Goal: Communication & Community: Answer question/provide support

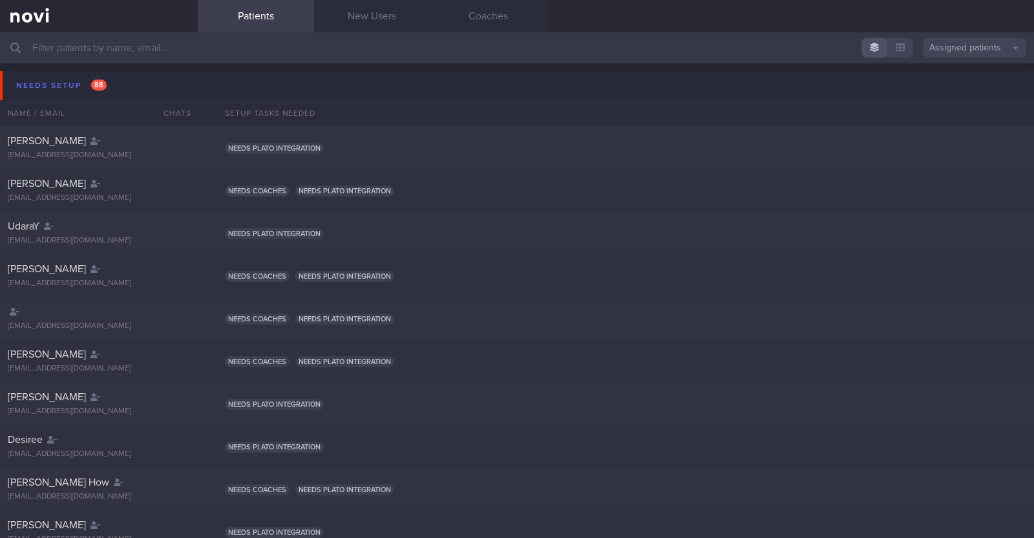
click at [71, 74] on button "Needs setup 88" at bounding box center [519, 85] width 1038 height 29
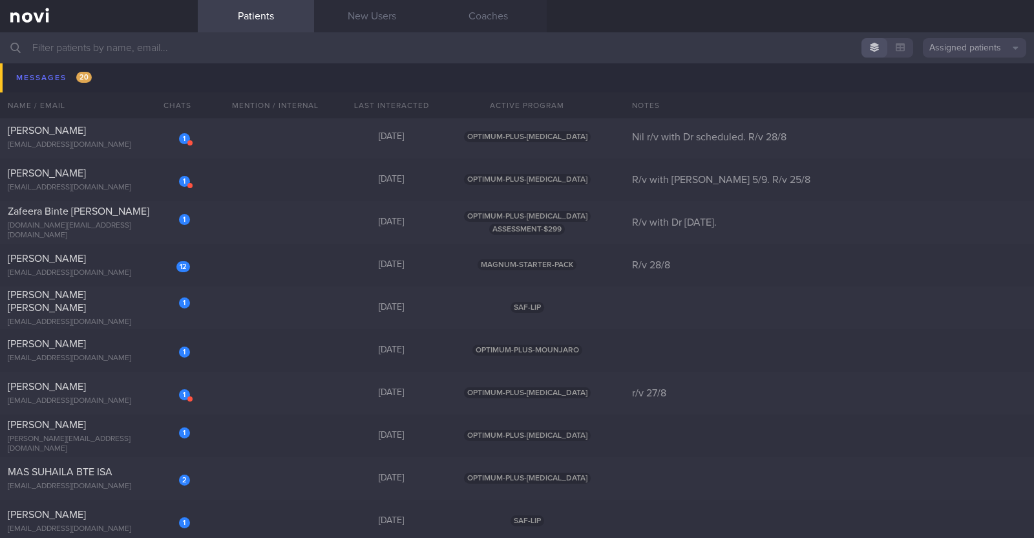
scroll to position [1920, 0]
click at [330, 390] on div "1 [PERSON_NAME] [EMAIL_ADDRESS][DOMAIN_NAME] [DATE] OPTIMUM-PLUS-[MEDICAL_DATA]…" at bounding box center [517, 393] width 1034 height 43
select select "7"
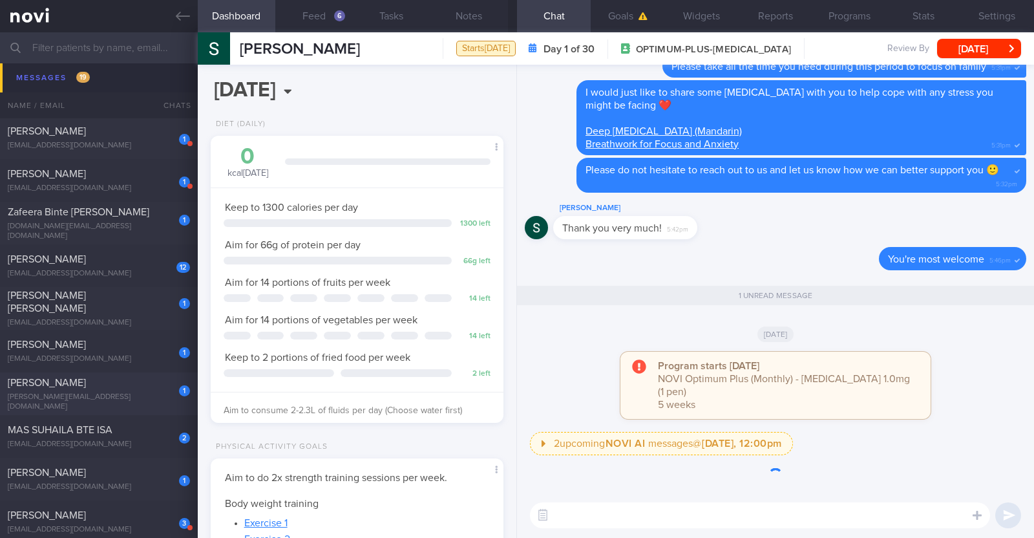
scroll to position [147, 257]
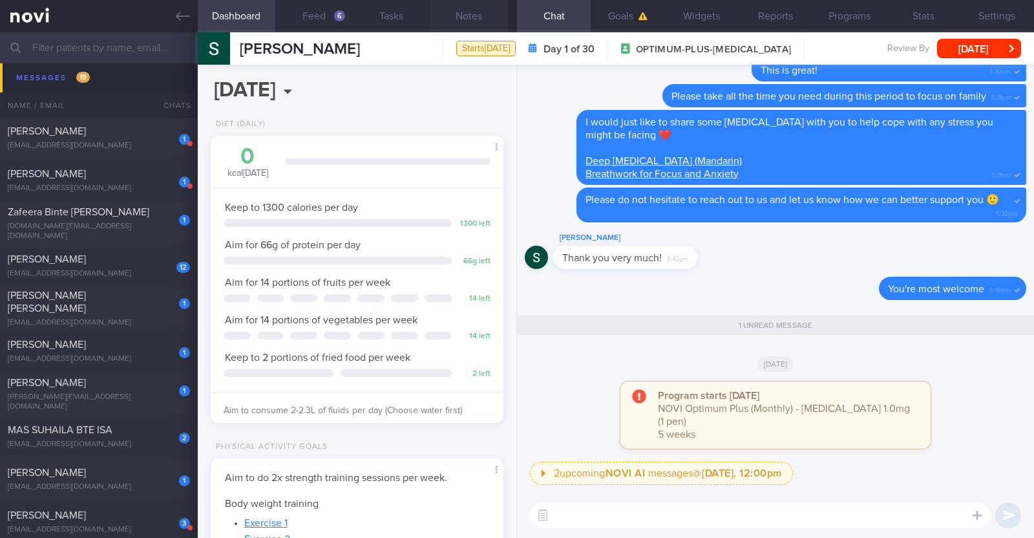
click at [471, 16] on button "Notes" at bounding box center [469, 16] width 78 height 32
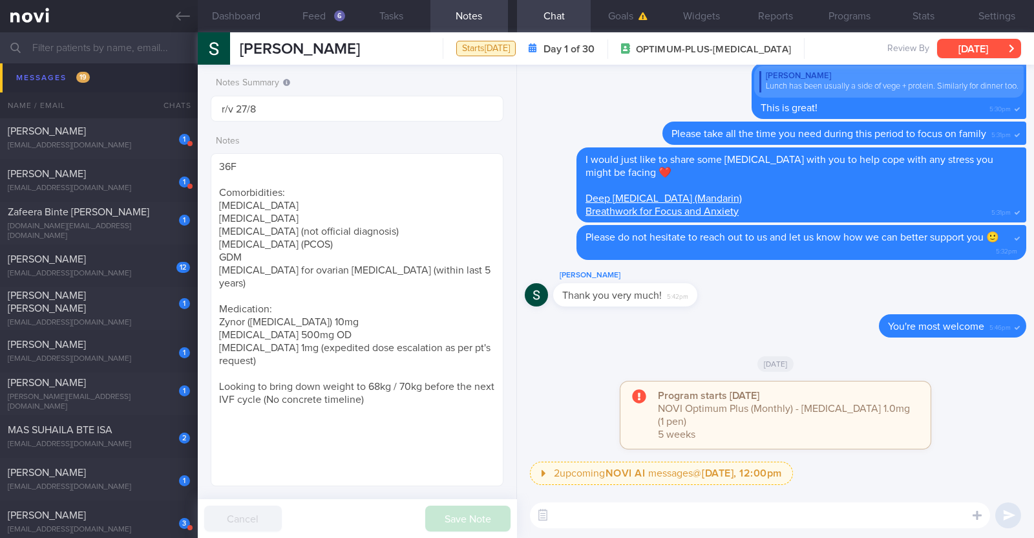
click at [989, 49] on button "[DATE]" at bounding box center [979, 48] width 84 height 19
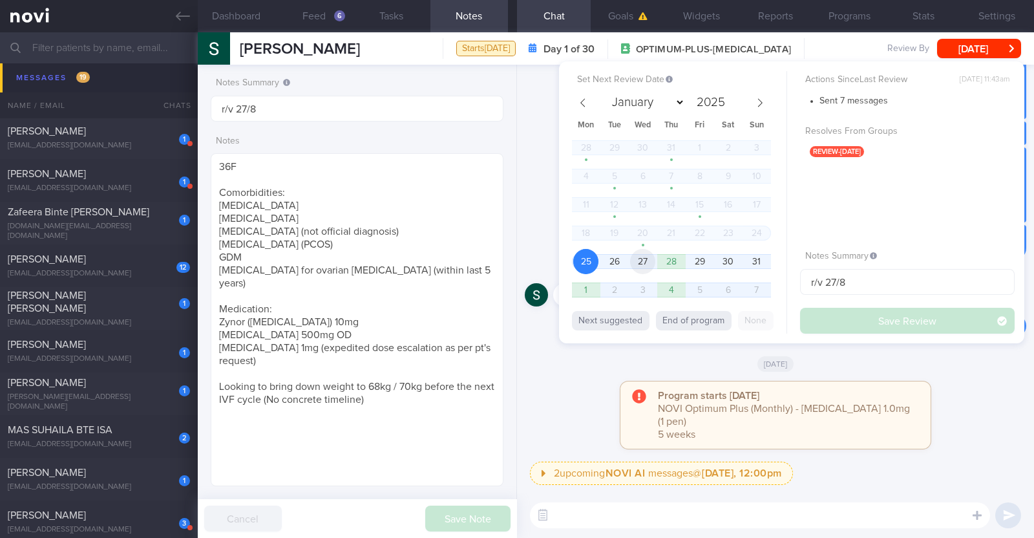
click at [644, 266] on span "27" at bounding box center [642, 261] width 25 height 25
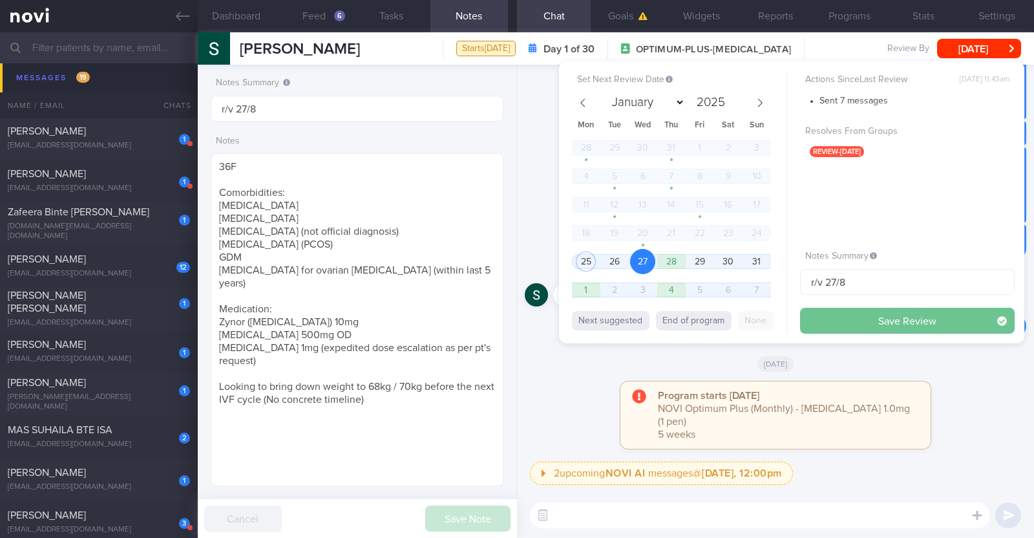
click at [860, 329] on button "Save Review" at bounding box center [907, 321] width 215 height 26
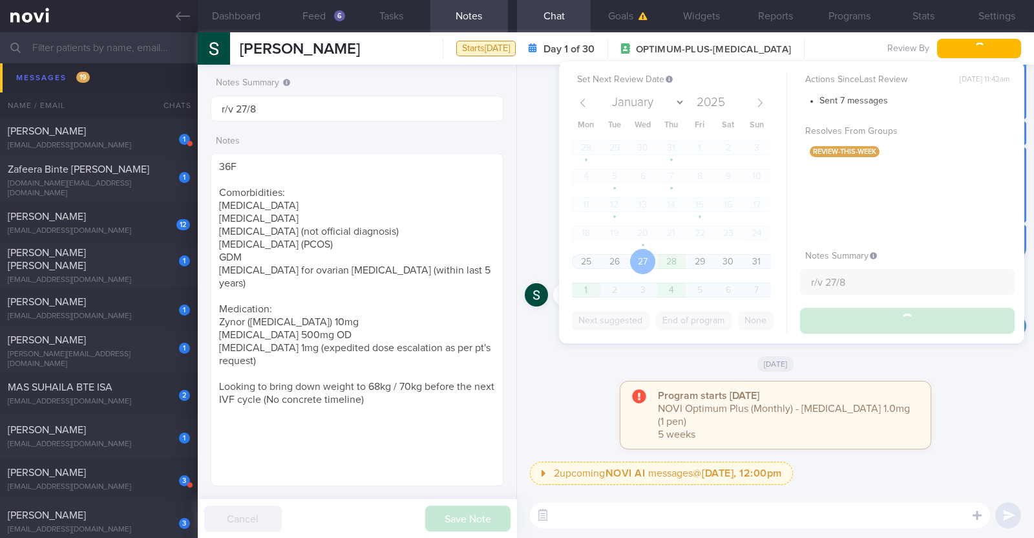
scroll to position [1877, 0]
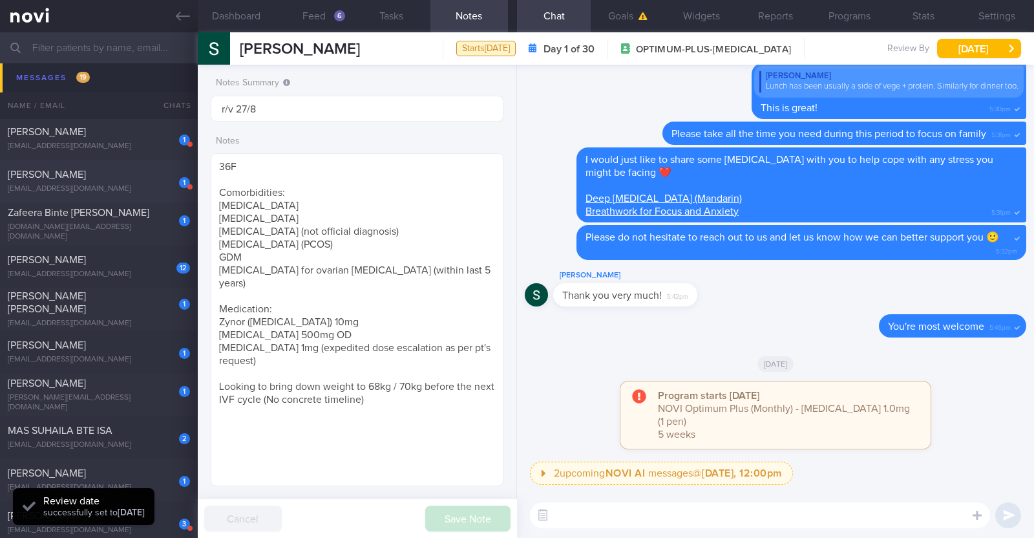
click at [107, 190] on div "[EMAIL_ADDRESS][DOMAIN_NAME]" at bounding box center [99, 189] width 182 height 10
type input "R/v with [PERSON_NAME] 5/9. R/v 25/8"
type textarea "49F Comorbidities: HLD [MEDICAL_DATA] and had a [MEDICAL_DATA] in [DATE] High U…"
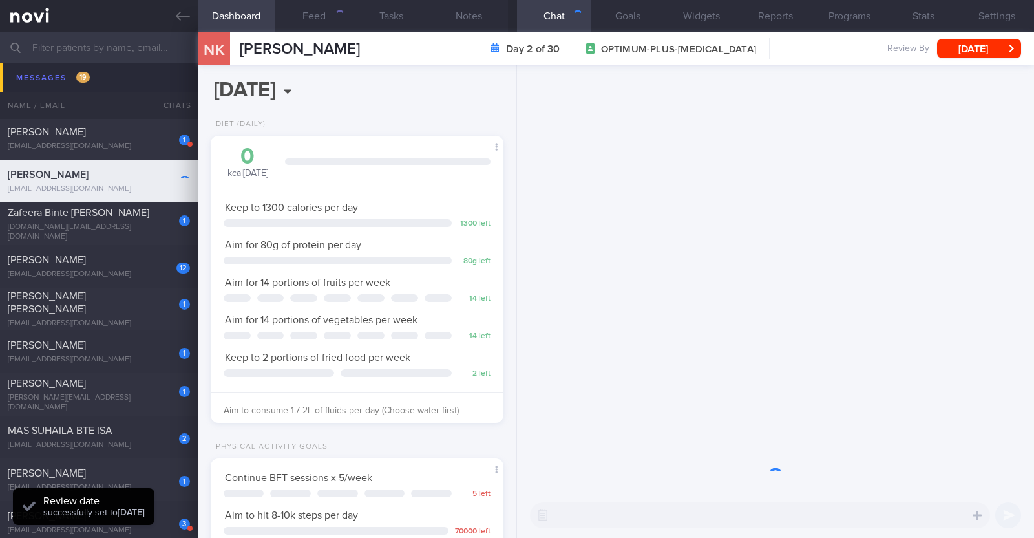
scroll to position [147, 257]
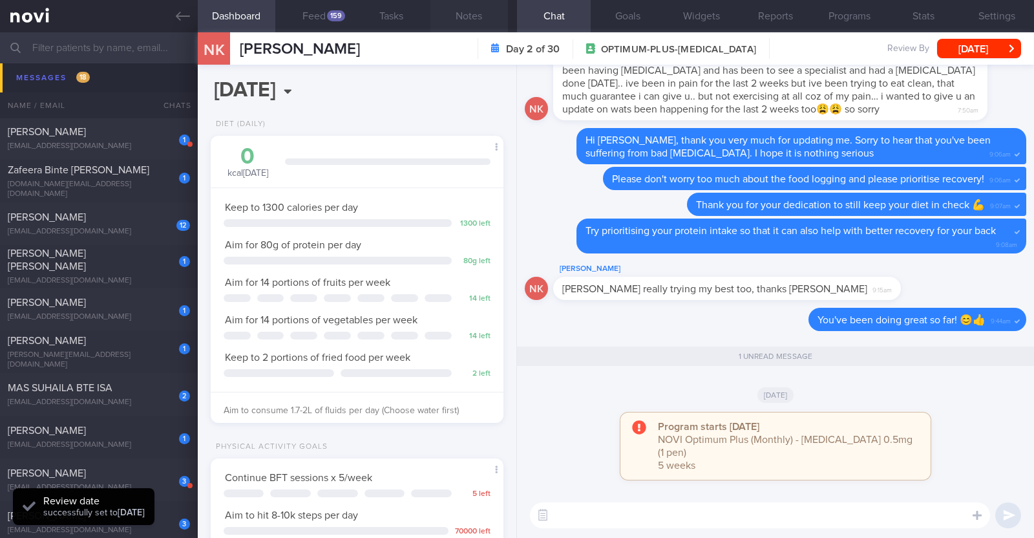
click at [465, 10] on button "Notes" at bounding box center [469, 16] width 78 height 32
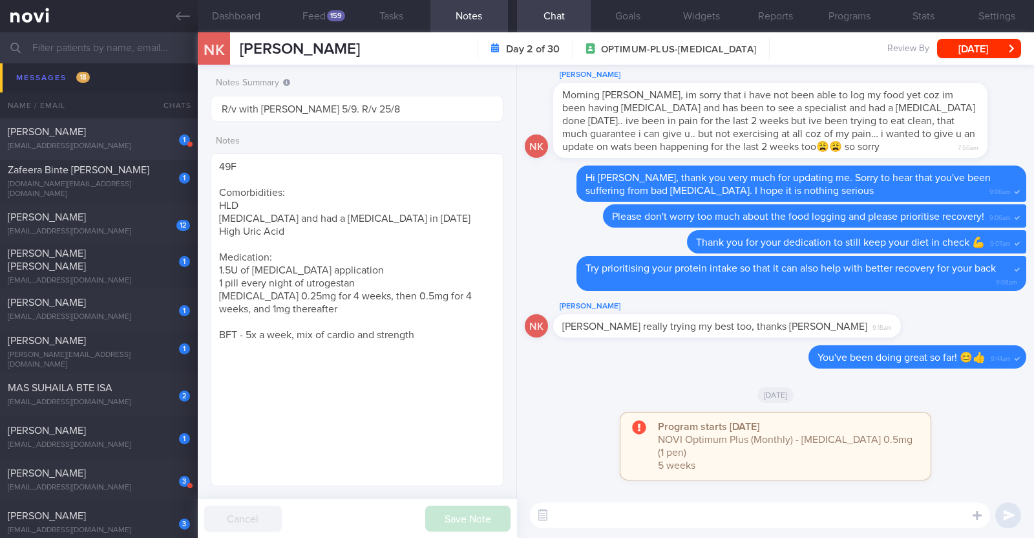
click at [107, 152] on div "1 [PERSON_NAME] [EMAIL_ADDRESS][DOMAIN_NAME] [DATE] OPTIMUM-PLUS-[MEDICAL_DATA]…" at bounding box center [517, 138] width 1034 height 43
type input "Nil r/v with Dr scheduled. R/v 28/8"
type textarea "28F Co-morbidities: [MEDICAL_DATA] [MEDICAL_DATA] Medication/Supplements: [MEDI…"
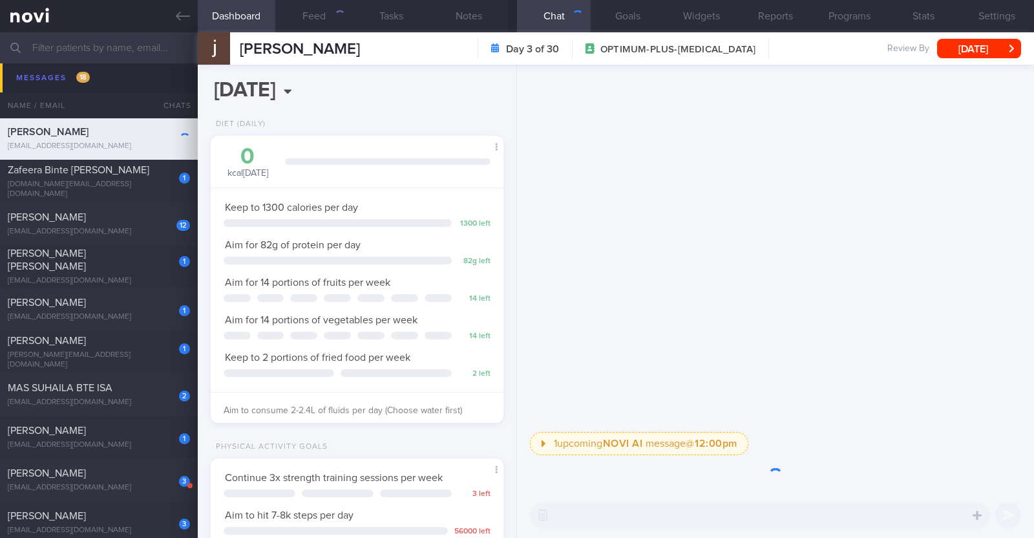
scroll to position [646037, 645927]
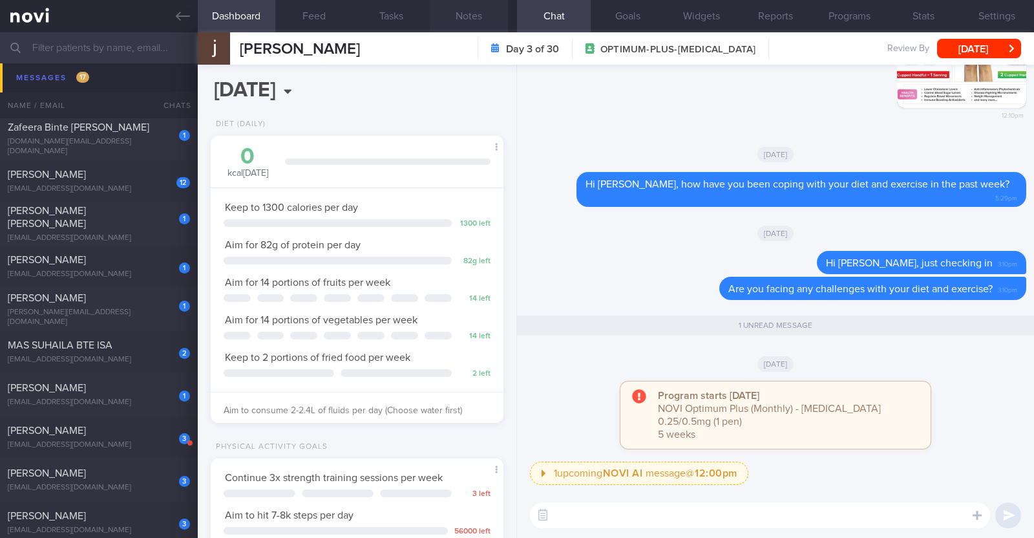
click at [464, 19] on button "Notes" at bounding box center [469, 16] width 78 height 32
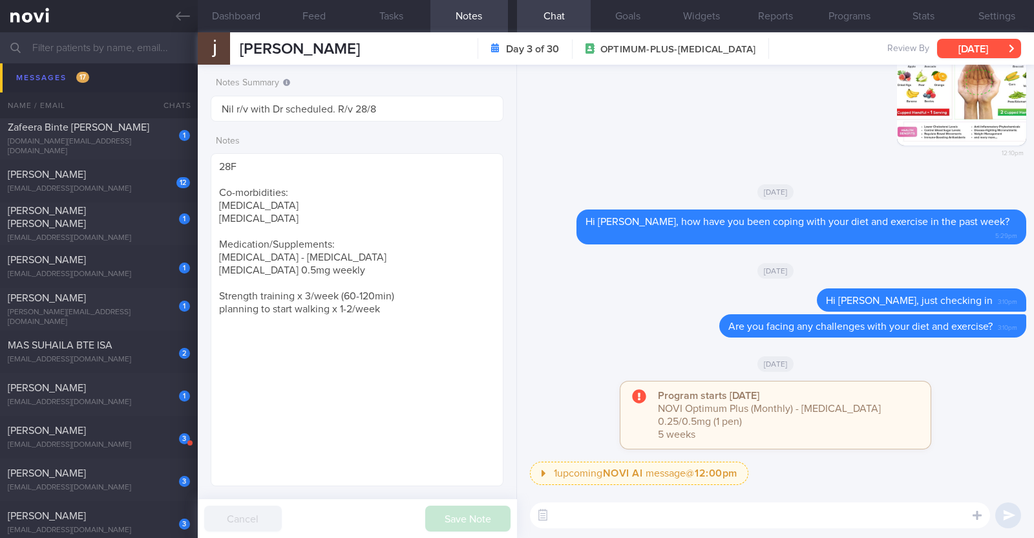
click at [984, 52] on button "[DATE]" at bounding box center [979, 48] width 84 height 19
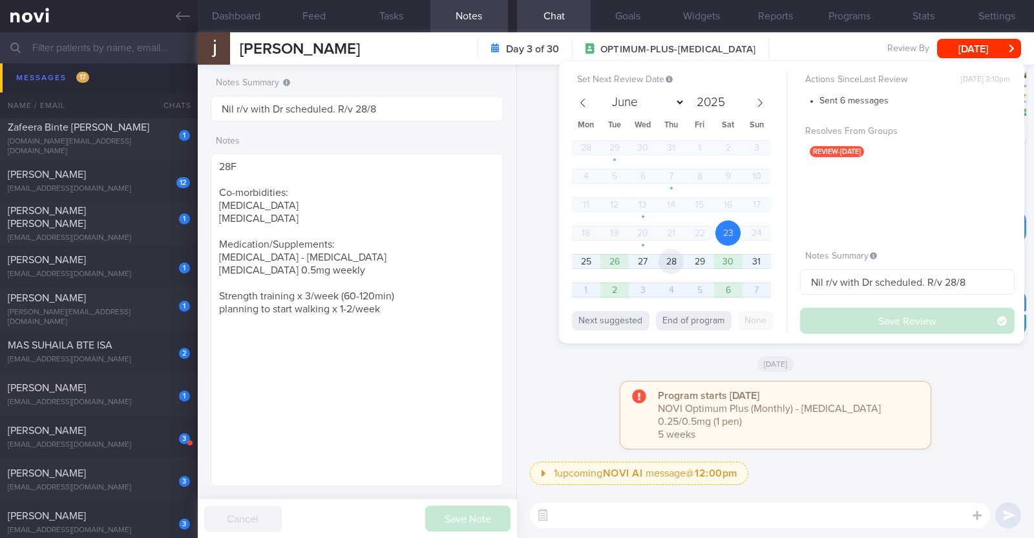
click at [671, 264] on span "28" at bounding box center [670, 261] width 25 height 25
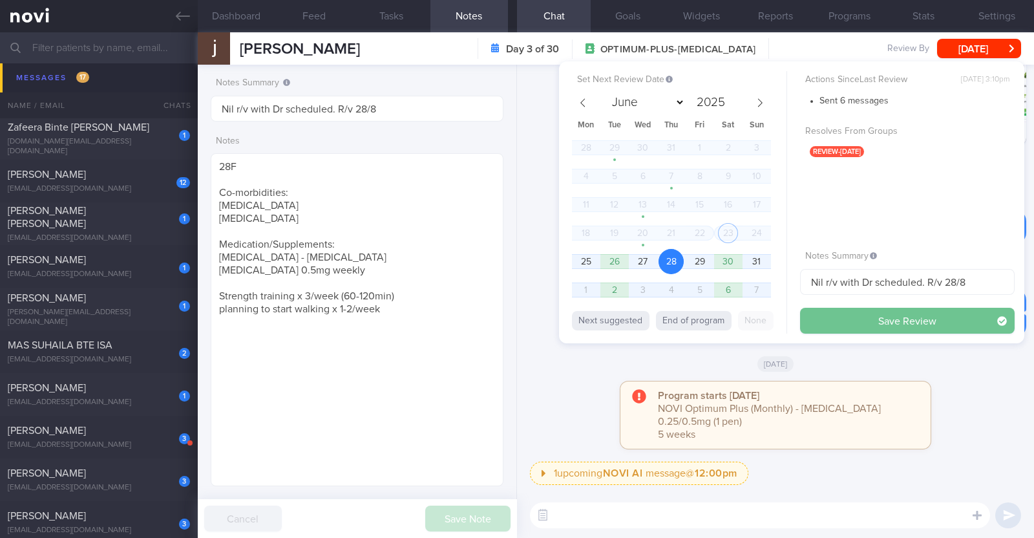
click at [888, 322] on button "Save Review" at bounding box center [907, 321] width 215 height 26
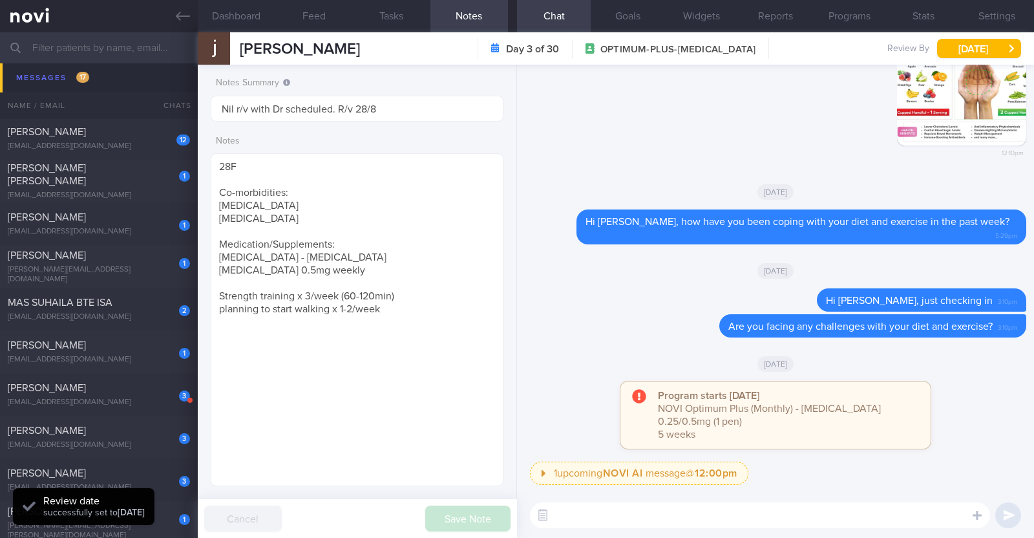
scroll to position [1835, 0]
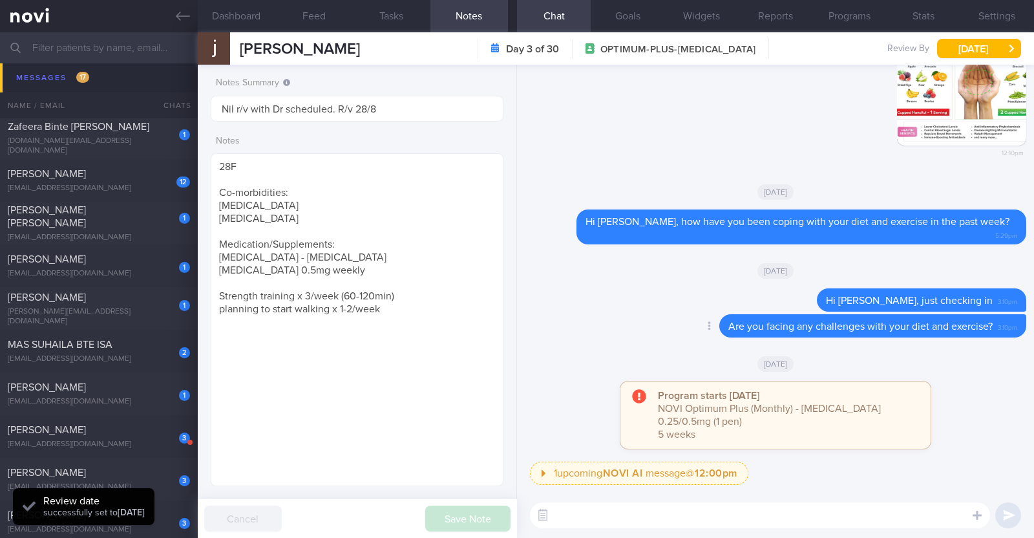
click at [548, 342] on div "Delete Are you facing any challenges with your diet and exercise? 3:10pm" at bounding box center [775, 329] width 501 height 31
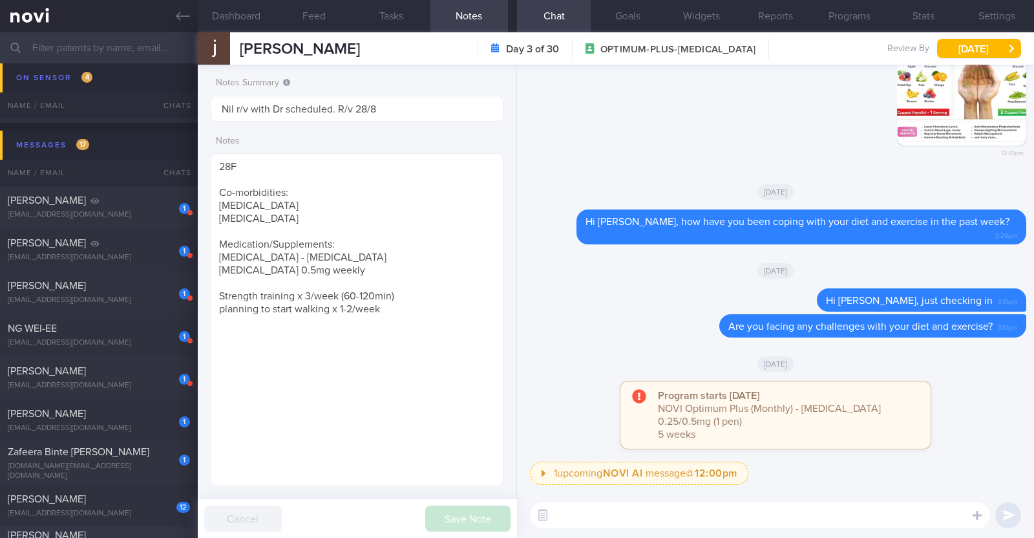
scroll to position [1509, 0]
click at [107, 378] on div "1 [PERSON_NAME] [EMAIL_ADDRESS][DOMAIN_NAME]" at bounding box center [99, 379] width 198 height 26
type input "R/v with DR [DATE]. R/v 26/8"
type textarea "55M Comorbidities: HTN h/o GERD Medication 1. ? [MEDICAL_DATA] 5mg daily [MEDIC…"
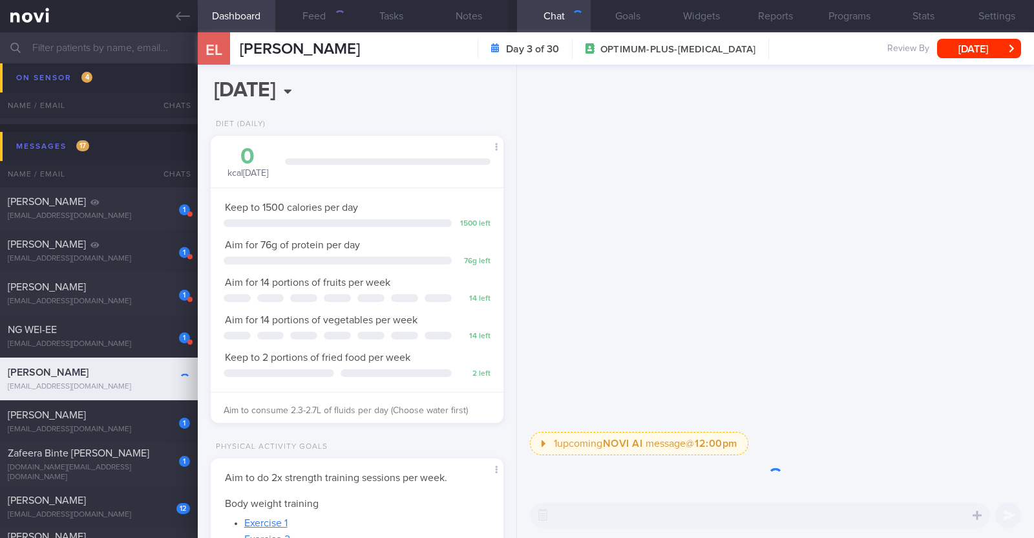
scroll to position [147, 257]
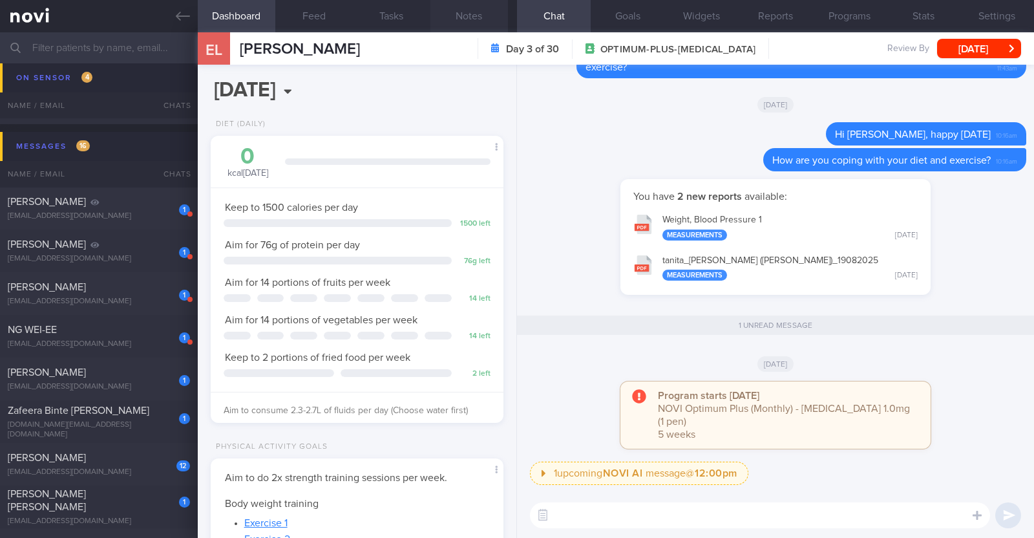
click at [476, 9] on button "Notes" at bounding box center [469, 16] width 78 height 32
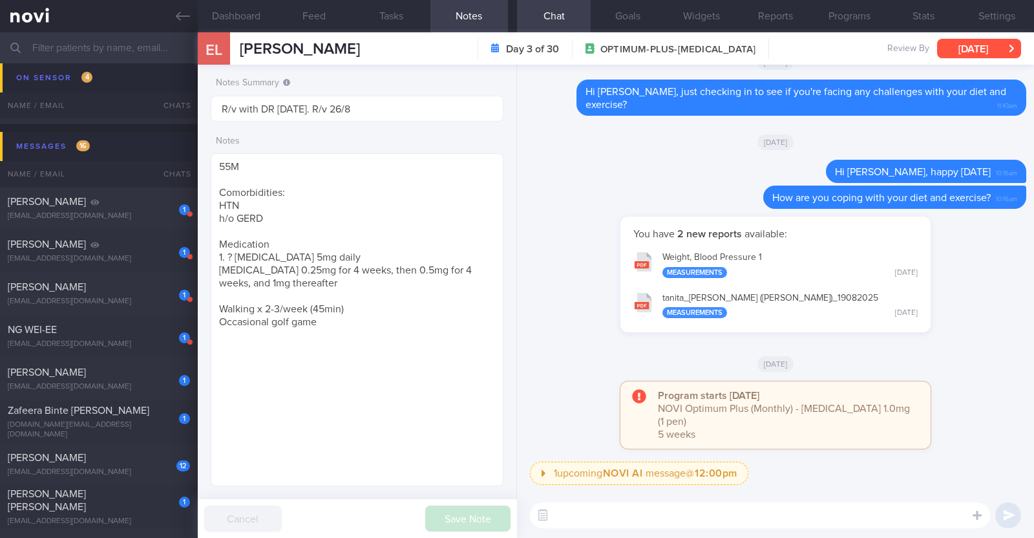
click at [980, 48] on button "[DATE]" at bounding box center [979, 48] width 84 height 19
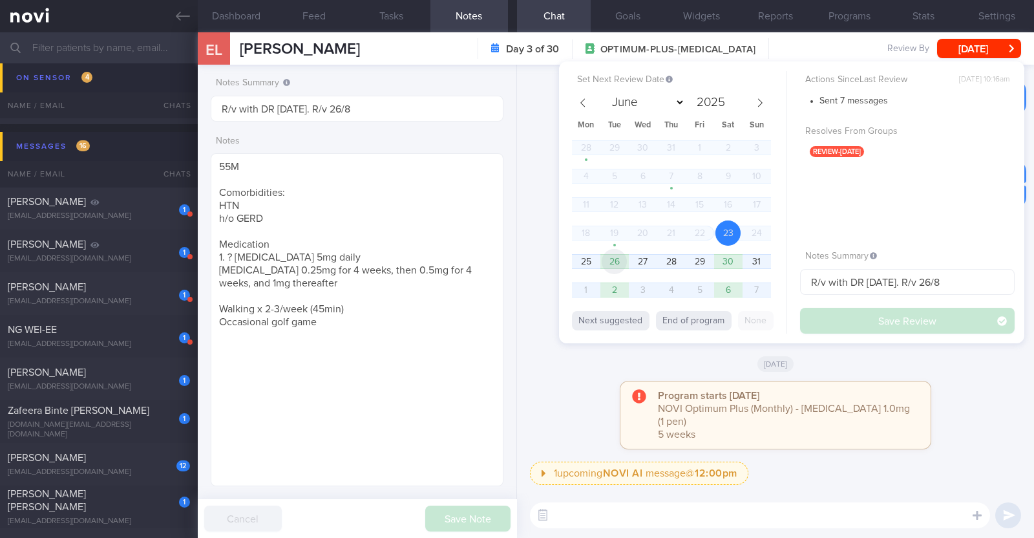
click at [615, 266] on span "26" at bounding box center [614, 261] width 25 height 25
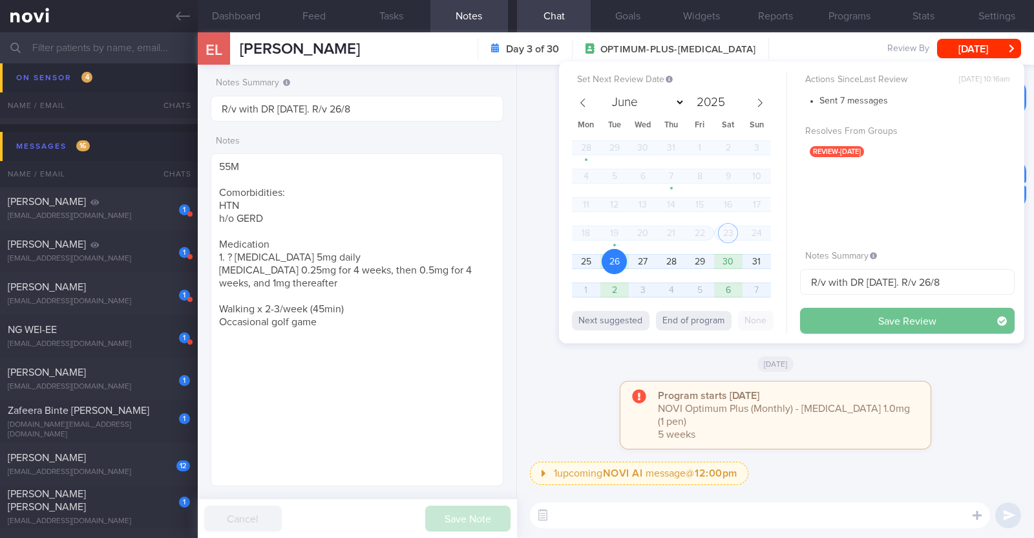
click at [856, 320] on button "Save Review" at bounding box center [907, 321] width 215 height 26
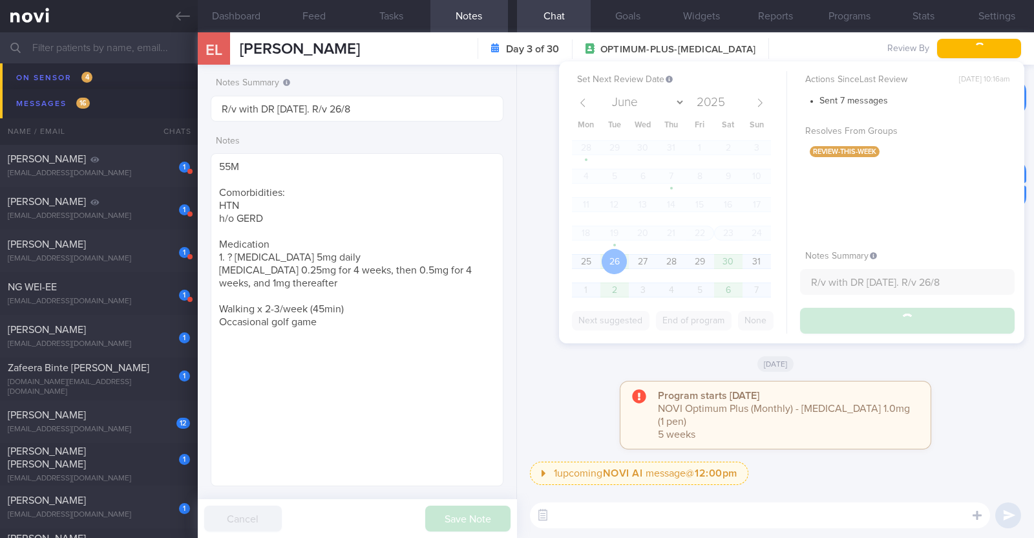
scroll to position [1467, 0]
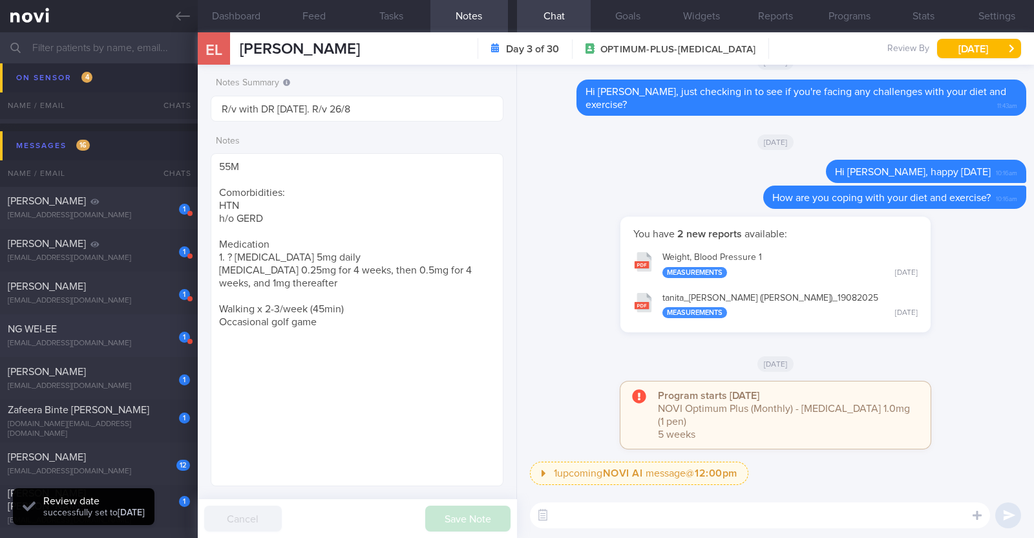
click at [165, 326] on div "1" at bounding box center [176, 332] width 28 height 20
type input "R/v with Dr [PERSON_NAME] on 16/9. R/v 25/8"
type textarea "48F Co-morbidities: HTN HLD Bilateral OA knees [MEDICAL_DATA] 7mg EOM x 1/52 --…"
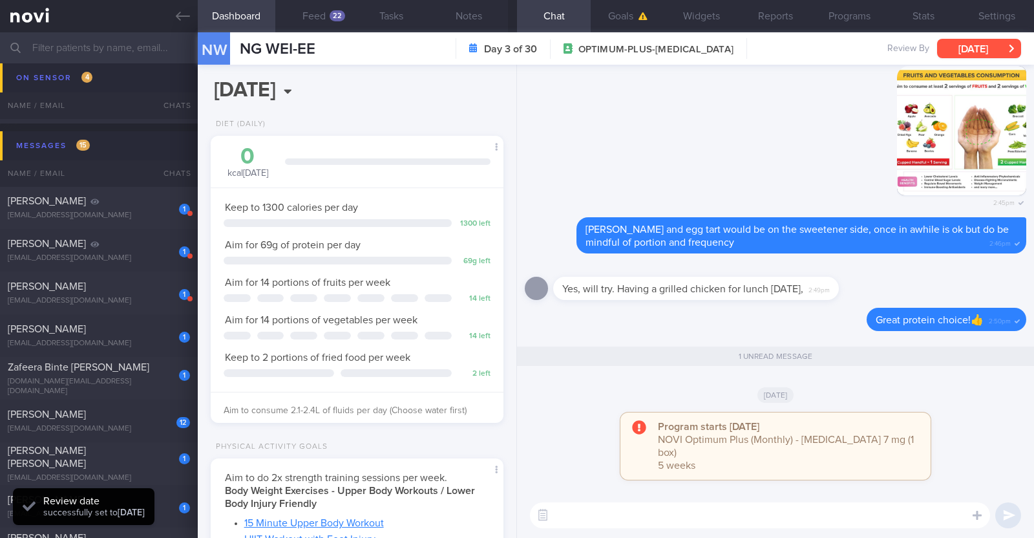
scroll to position [147, 257]
click at [474, 17] on button "Notes" at bounding box center [469, 16] width 78 height 32
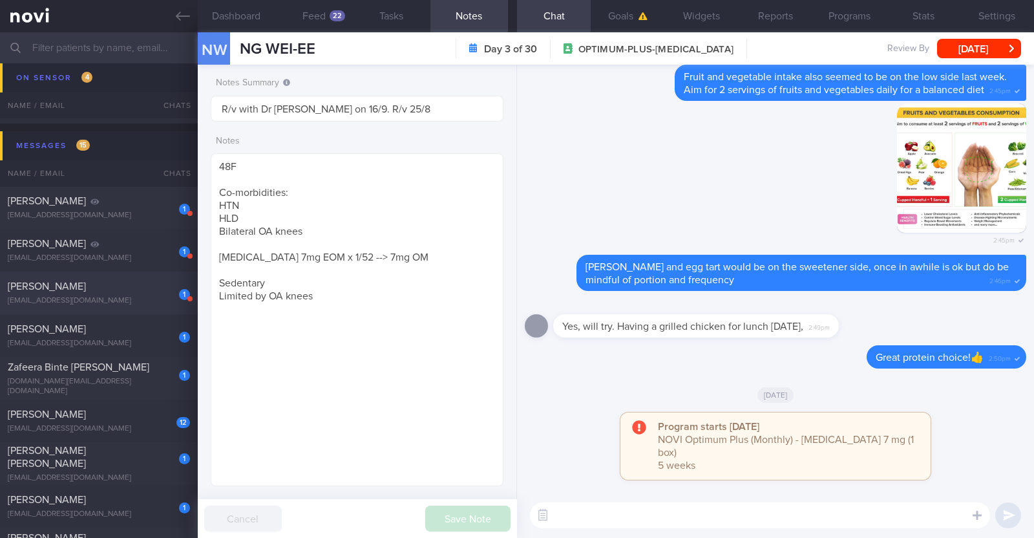
click at [150, 294] on div "1 [PERSON_NAME] [EMAIL_ADDRESS][DOMAIN_NAME]" at bounding box center [99, 293] width 198 height 26
type input "R/v with [PERSON_NAME] 18/8. R/v 25/8"
type textarea "33F Comorbidities: Previous history of [MEDICAL_DATA], in remission since [DATE…"
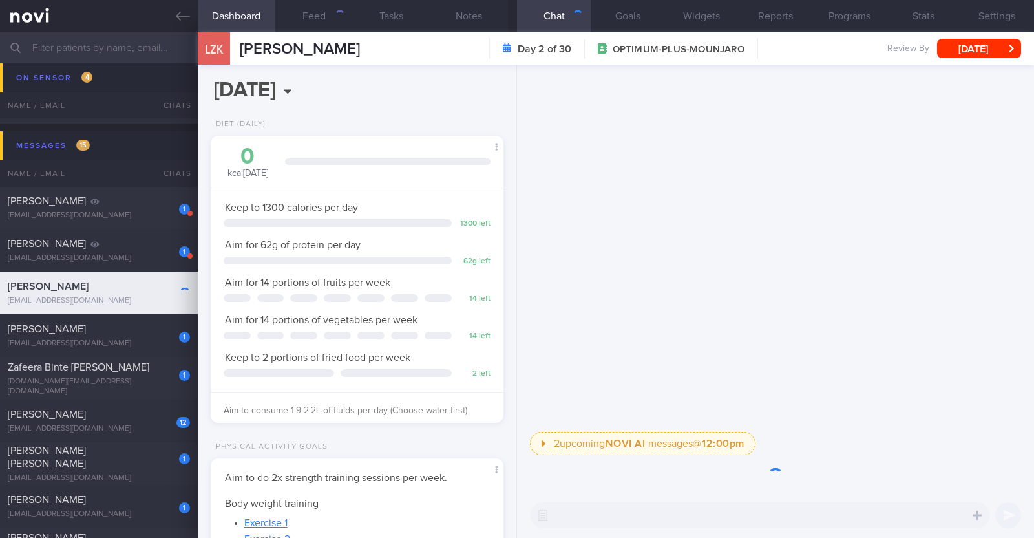
scroll to position [646037, 645927]
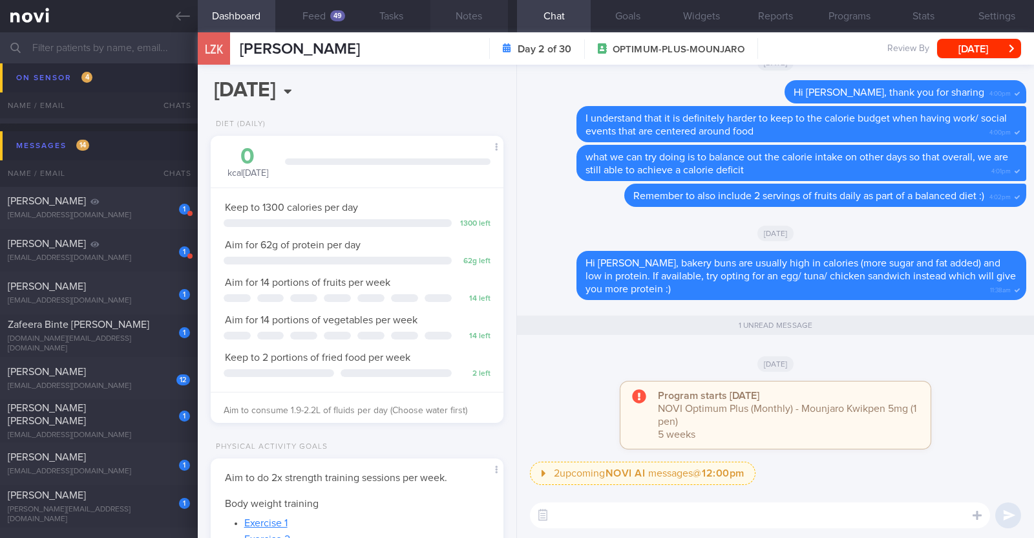
click at [464, 14] on button "Notes" at bounding box center [469, 16] width 78 height 32
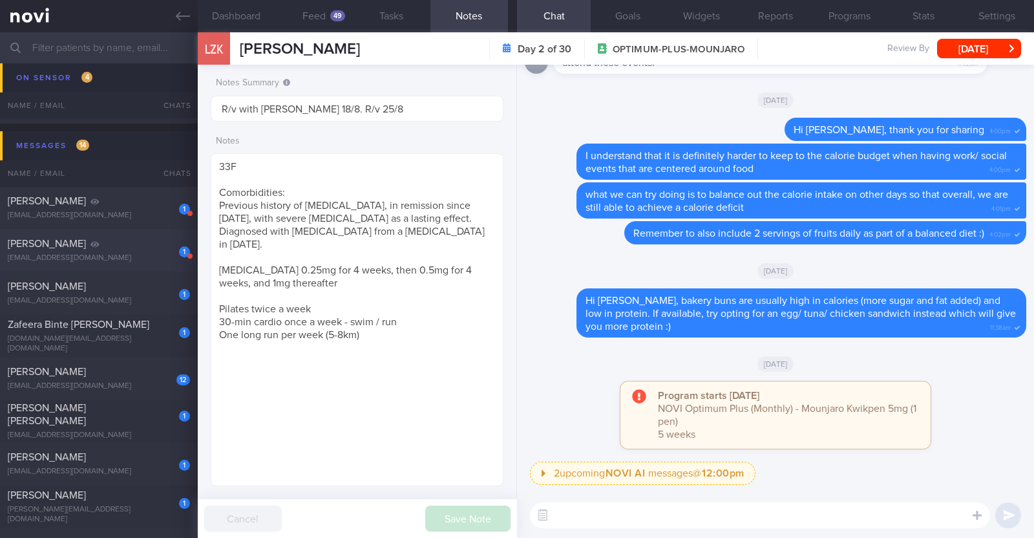
click at [138, 247] on div "[PERSON_NAME]" at bounding box center [97, 243] width 179 height 13
type textarea "54M Nil PMHx/ Meds [MEDICAL_DATA] 0.25mg wkly x 4/52 --> 0.5mg wkly 3-5x/wk hik…"
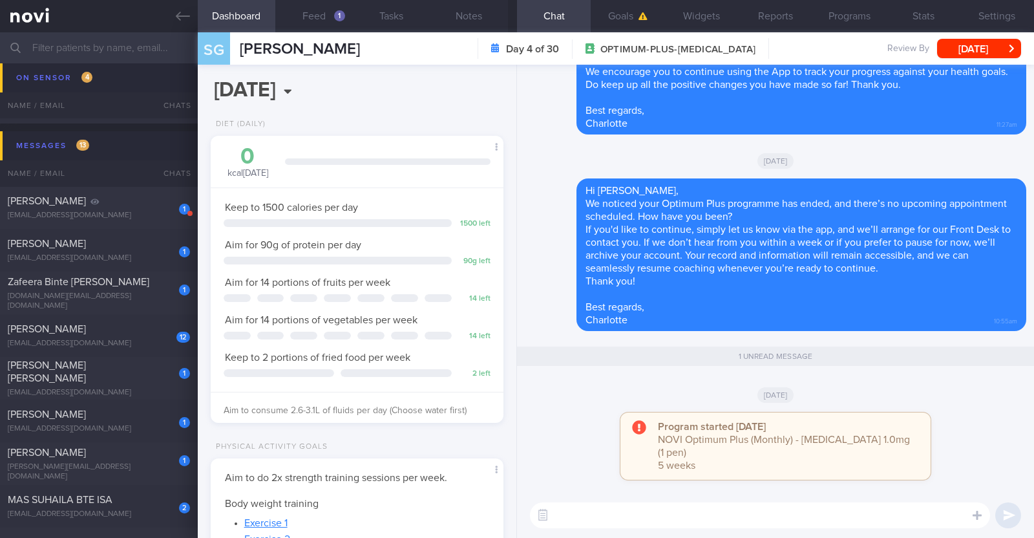
scroll to position [147, 257]
click at [477, 16] on button "Notes" at bounding box center [469, 16] width 78 height 32
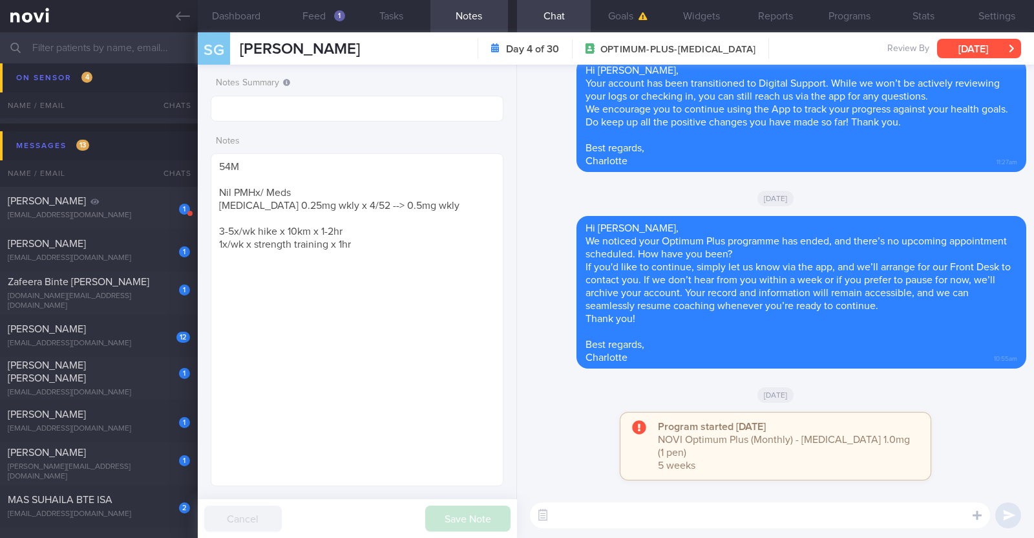
click at [960, 48] on button "[DATE]" at bounding box center [979, 48] width 84 height 19
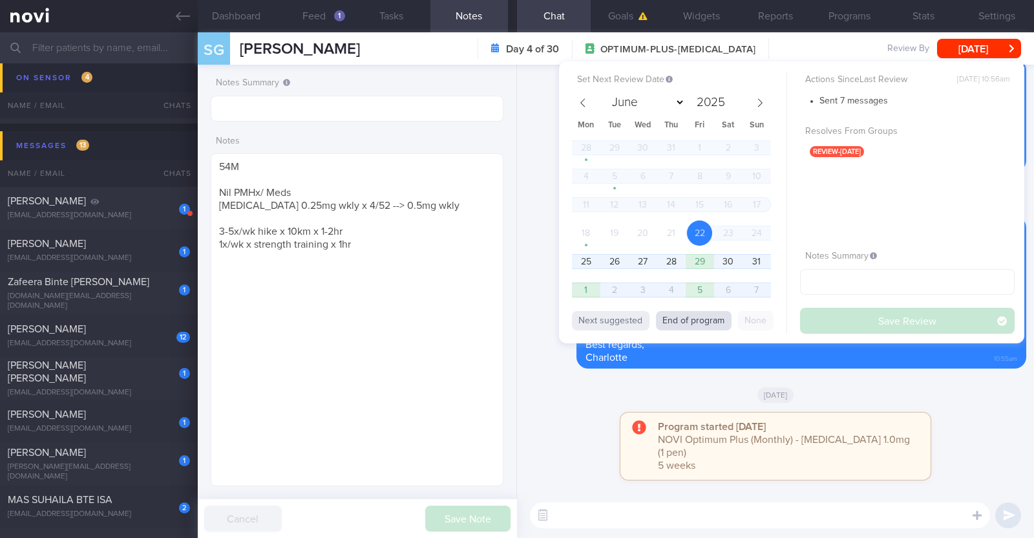
click at [703, 318] on button "End of program" at bounding box center [694, 320] width 76 height 19
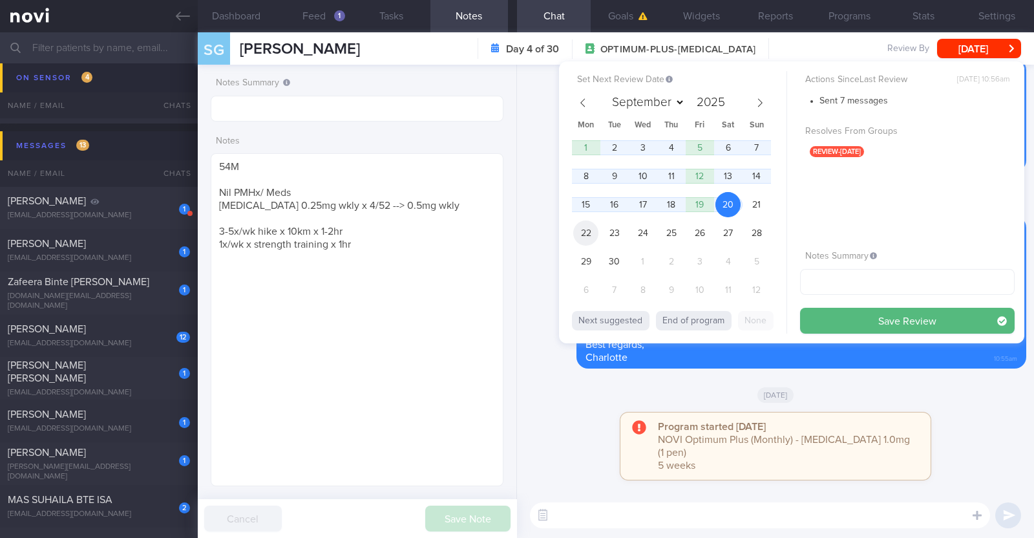
click at [587, 233] on span "22" at bounding box center [585, 232] width 25 height 25
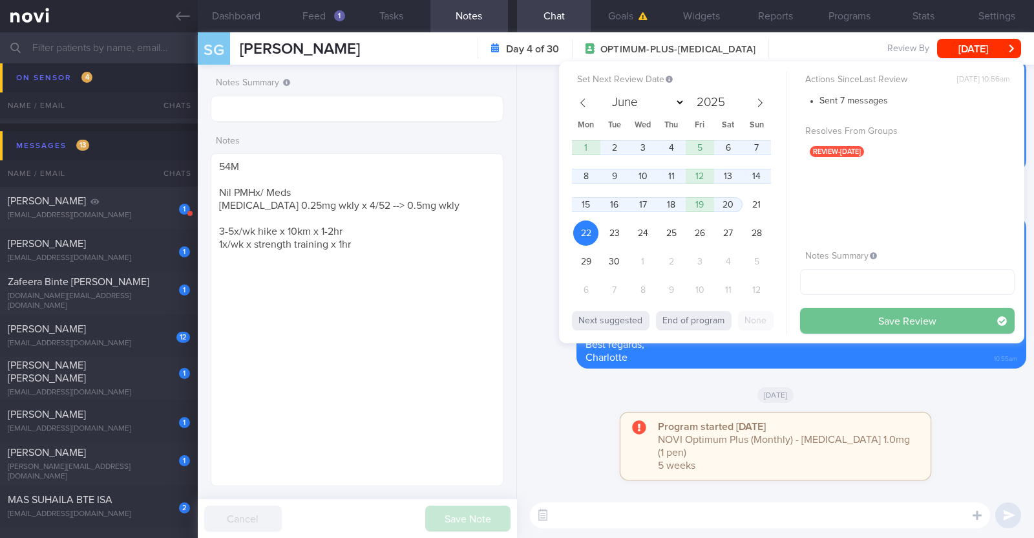
click at [848, 319] on button "Save Review" at bounding box center [907, 321] width 215 height 26
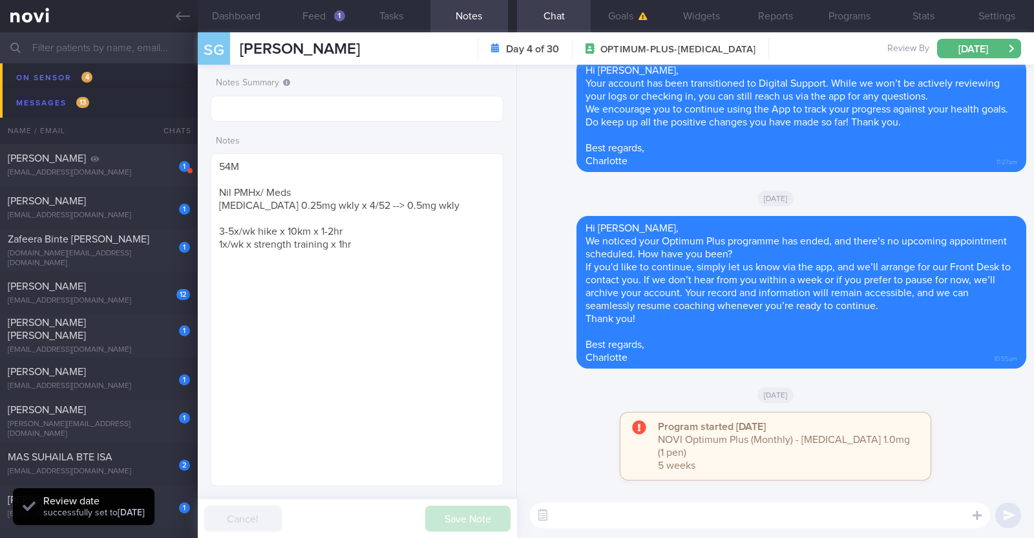
scroll to position [1424, 0]
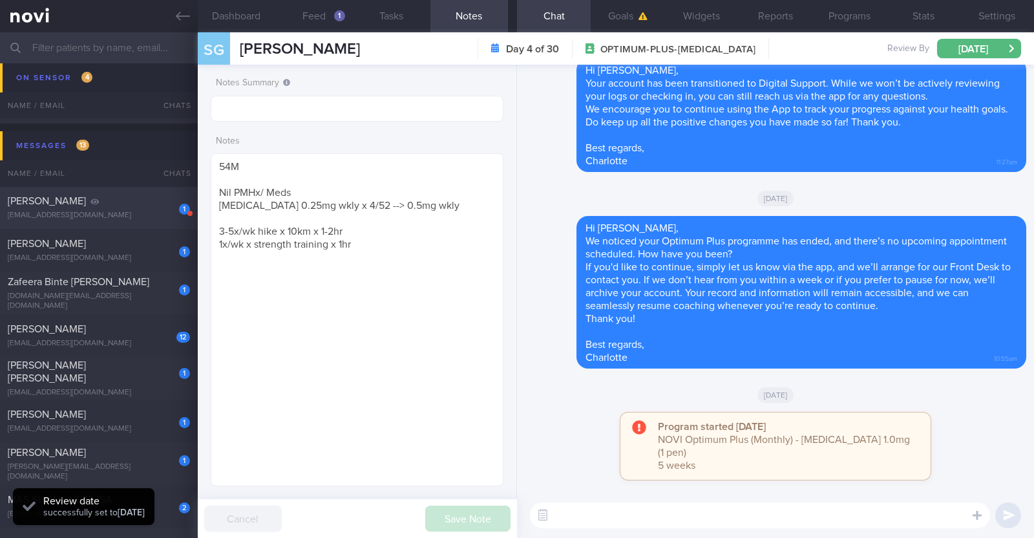
click at [154, 198] on div "[PERSON_NAME]" at bounding box center [97, 201] width 179 height 13
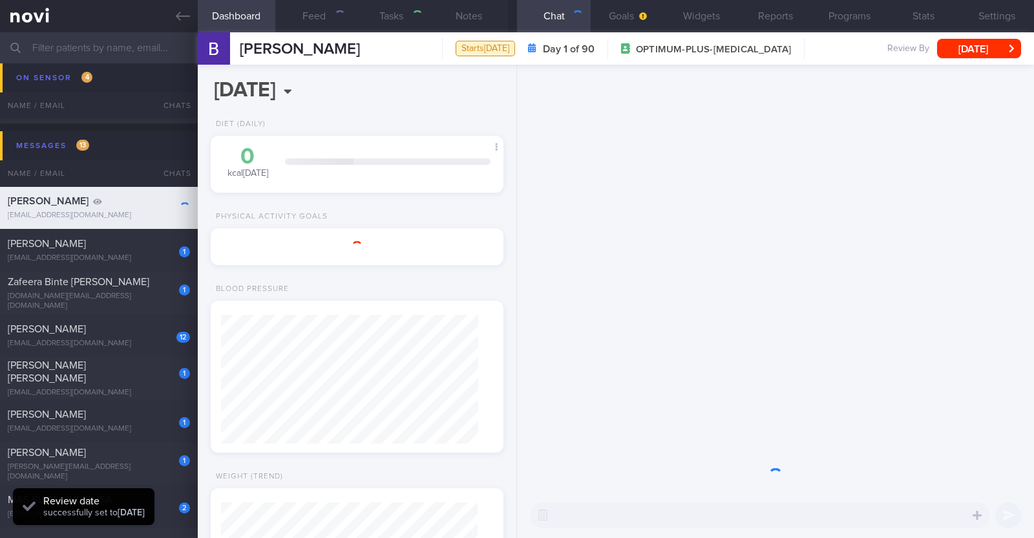
select select "7"
type textarea "38M Nil PMHx [MEDICAL_DATA] 1mg"
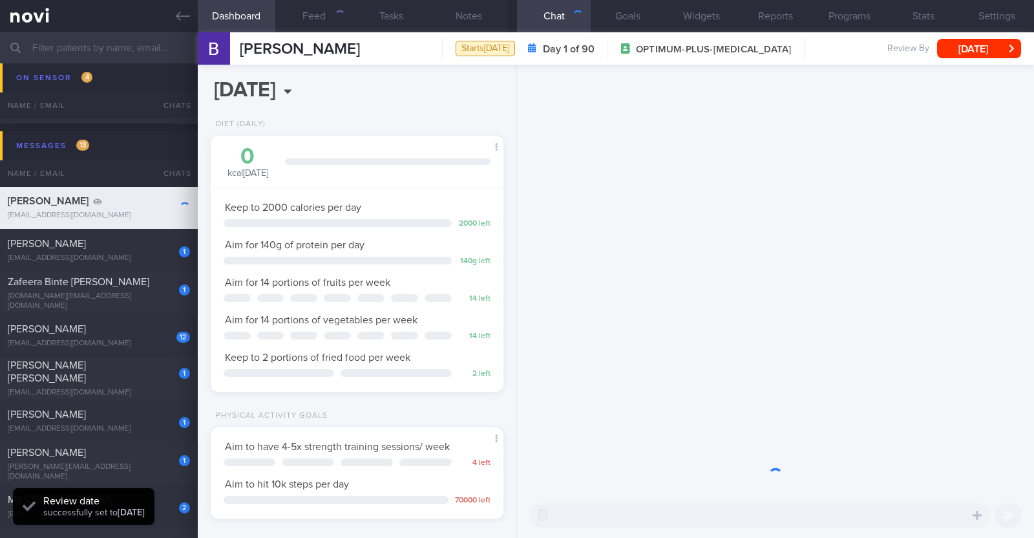
scroll to position [147, 257]
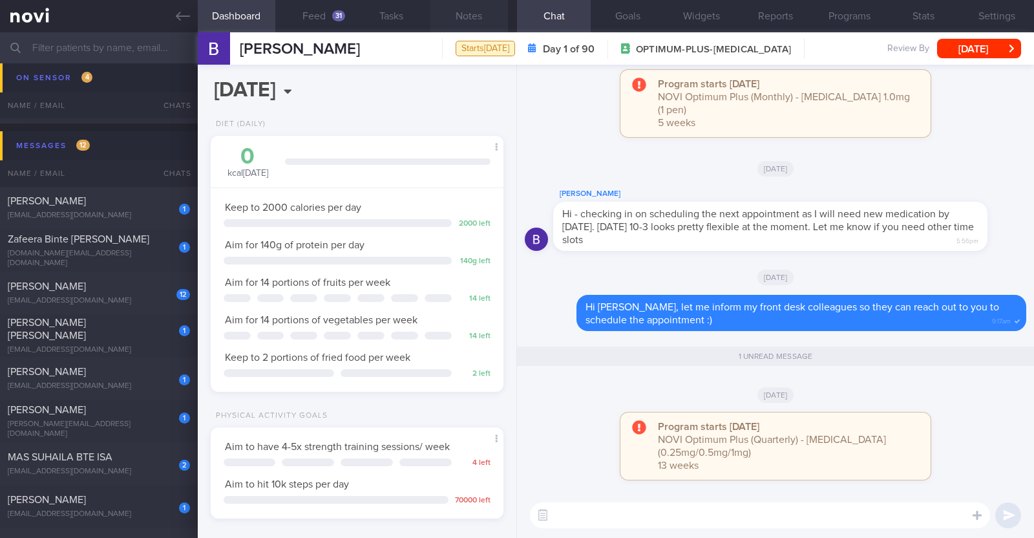
click at [474, 17] on button "Notes" at bounding box center [469, 16] width 78 height 32
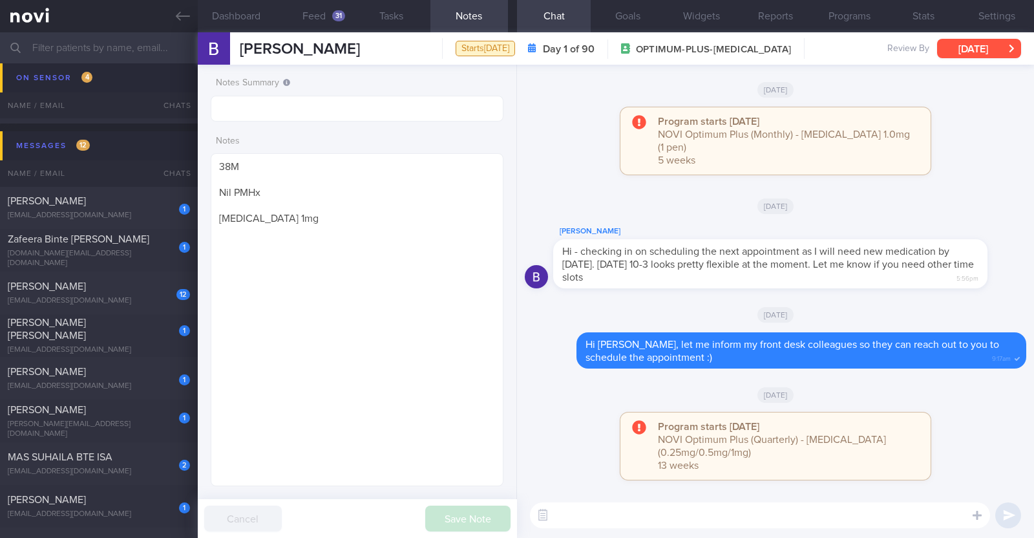
click at [945, 53] on button "[DATE]" at bounding box center [979, 48] width 84 height 19
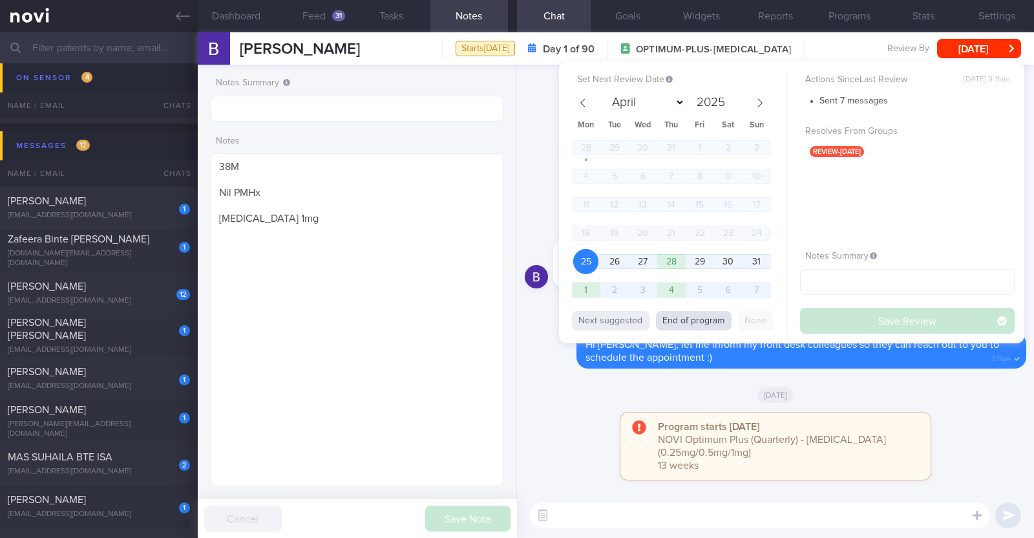
click at [679, 328] on button "End of program" at bounding box center [694, 320] width 76 height 19
select select "10"
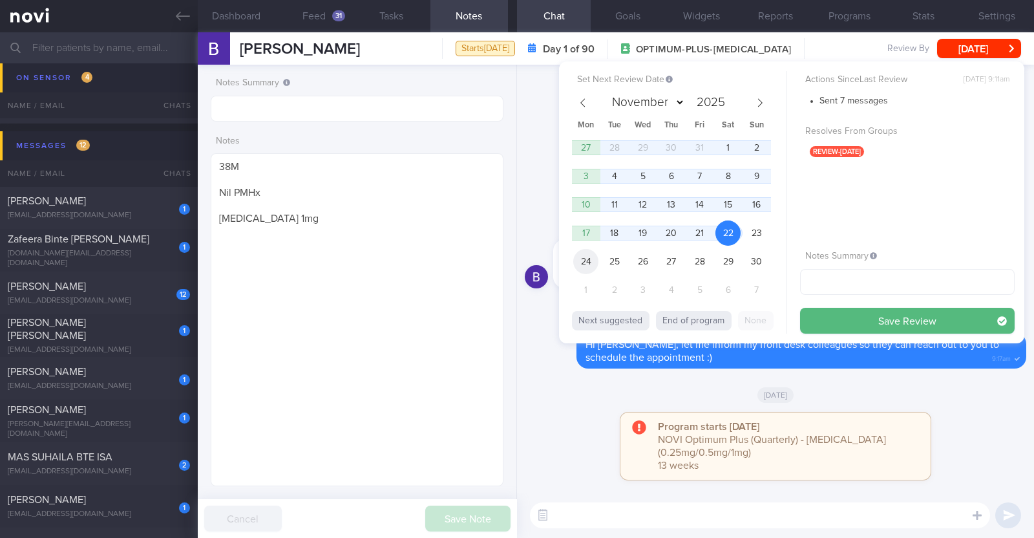
click at [575, 260] on span "24" at bounding box center [585, 261] width 25 height 25
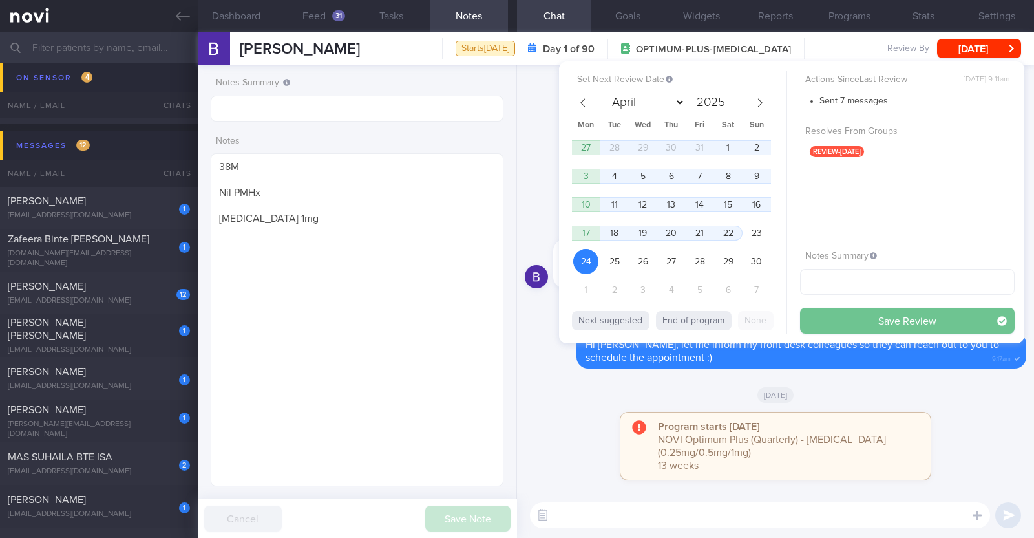
click at [876, 321] on button "Save Review" at bounding box center [907, 321] width 215 height 26
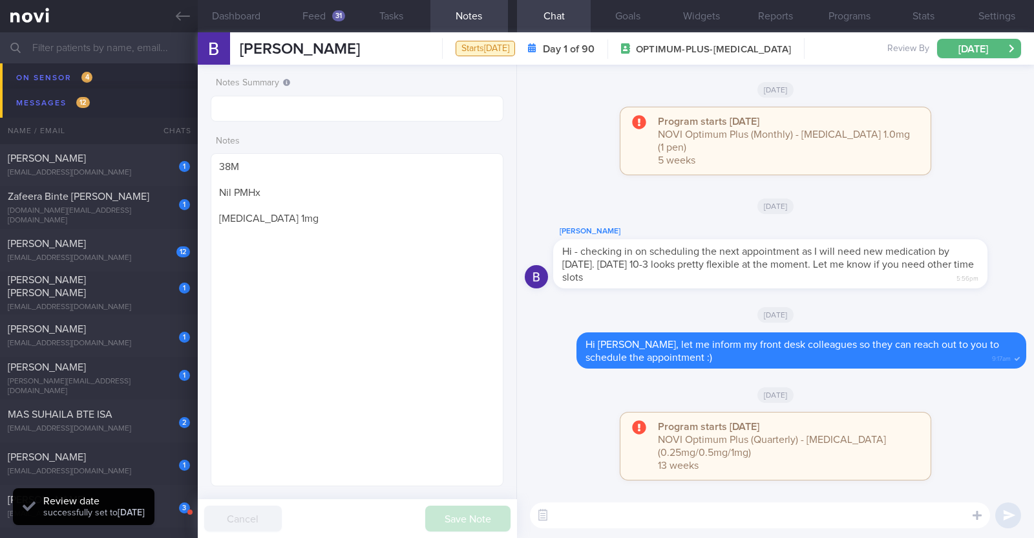
scroll to position [1381, 0]
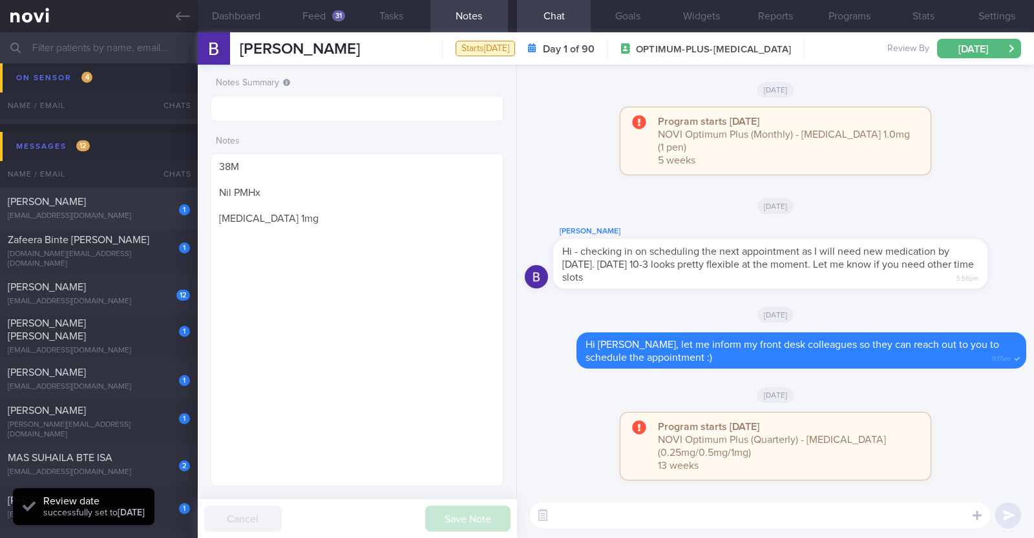
click at [100, 203] on div "[PERSON_NAME]" at bounding box center [97, 201] width 179 height 13
type textarea "46M Nil PMHx/ meds Slow jog x 1 week (30min)"
select select "7"
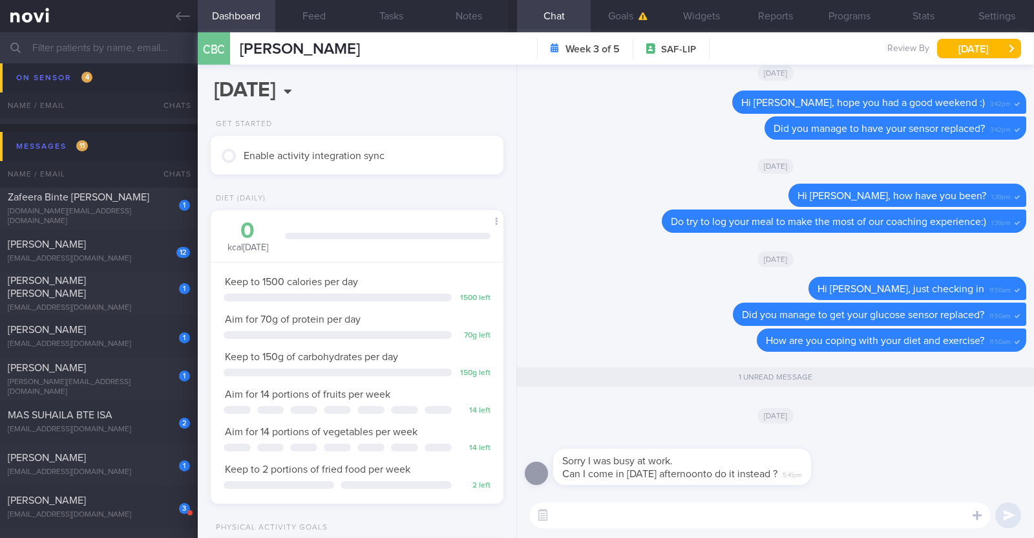
click at [823, 516] on textarea at bounding box center [760, 515] width 460 height 26
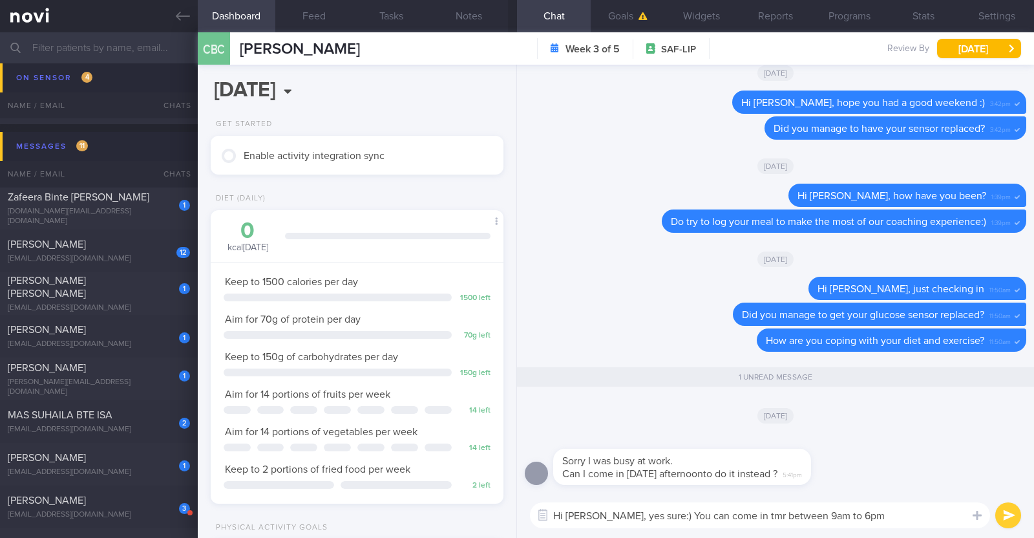
click at [741, 515] on textarea "Hi [PERSON_NAME], yes sure:) You can come in tmr between 9am to 6pm" at bounding box center [760, 515] width 460 height 26
click at [918, 517] on textarea "Hi [PERSON_NAME], yes sure:) You can come to our clinic tmr between 9am to 6pm" at bounding box center [760, 515] width 460 height 26
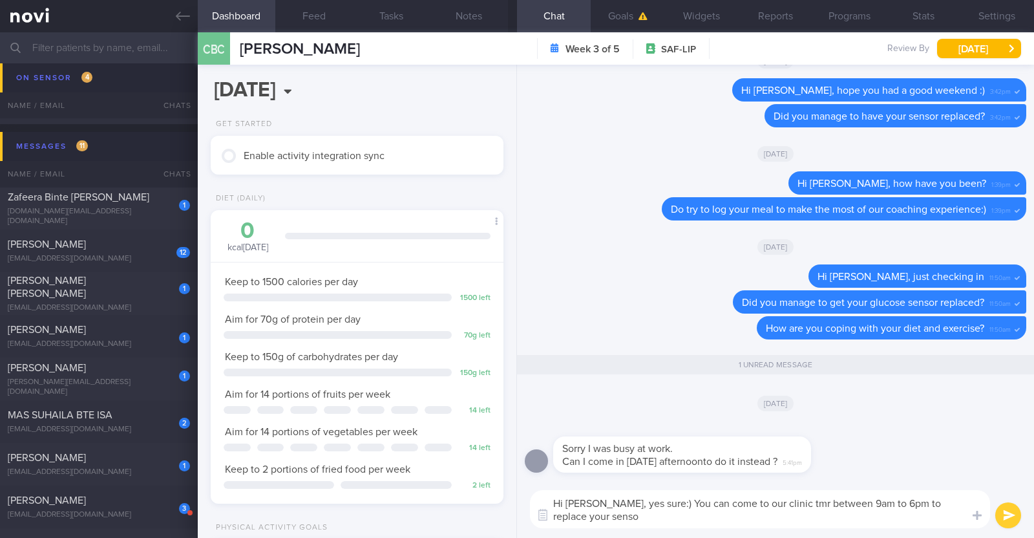
type textarea "Hi [PERSON_NAME], yes sure:) You can come to our clinic tmr between 9am to 6pm …"
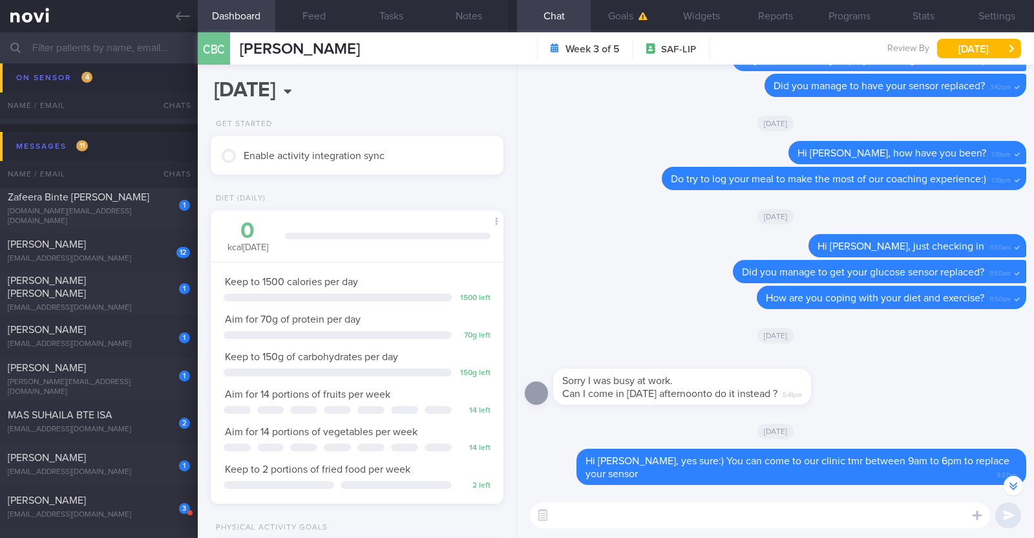
scroll to position [-49, 0]
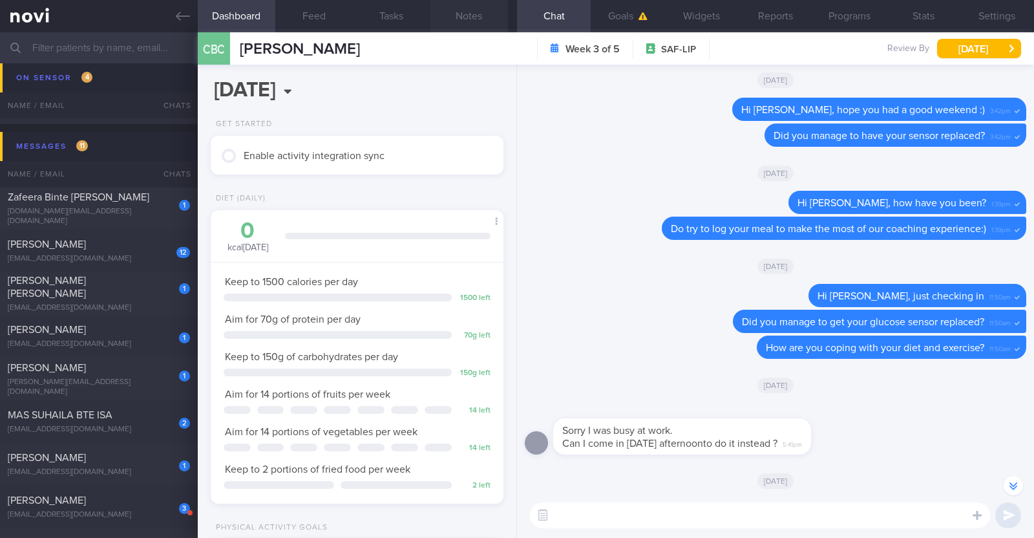
click at [458, 21] on button "Notes" at bounding box center [469, 16] width 78 height 32
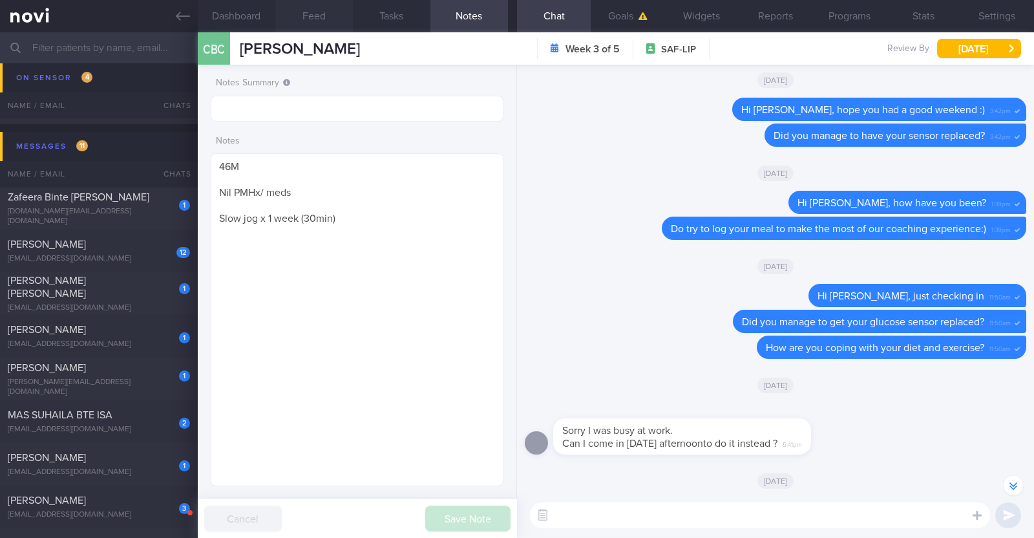
click at [308, 22] on button "Feed" at bounding box center [314, 16] width 78 height 32
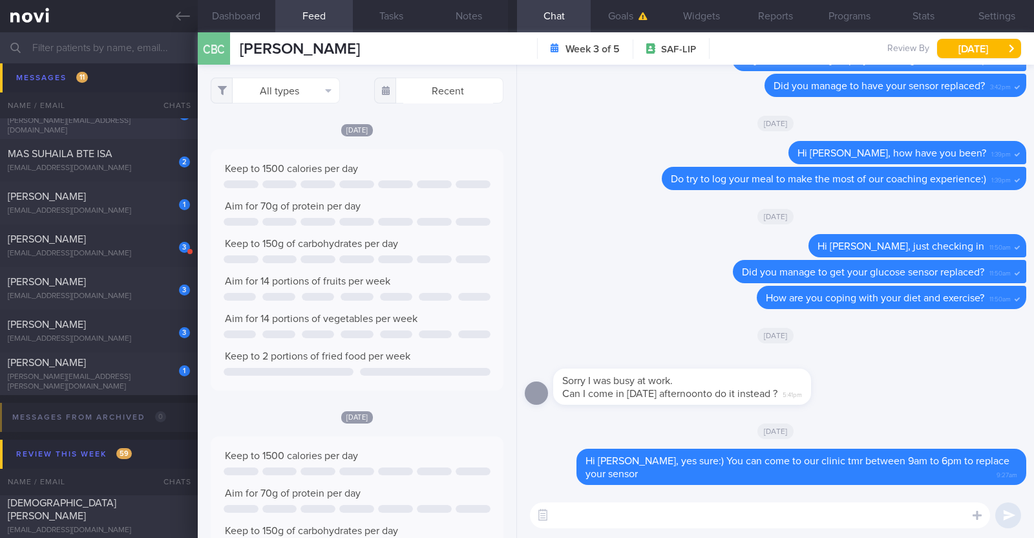
scroll to position [1644, 0]
click at [114, 379] on div "[PERSON_NAME][EMAIL_ADDRESS][PERSON_NAME][DOMAIN_NAME]" at bounding box center [99, 379] width 182 height 19
type input "R/v with [PERSON_NAME] 22/8. R/v 29/8"
type textarea "55F Comorbidities: T2DM [MEDICAL_DATA] [MEDICAL_DATA] Medications: - Stopped Di…"
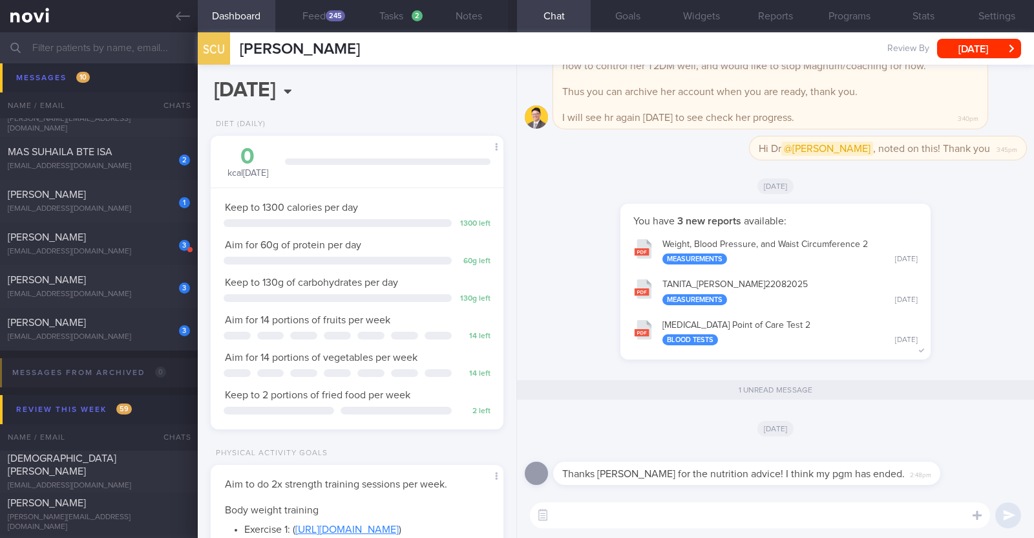
click at [808, 525] on textarea at bounding box center [760, 515] width 460 height 26
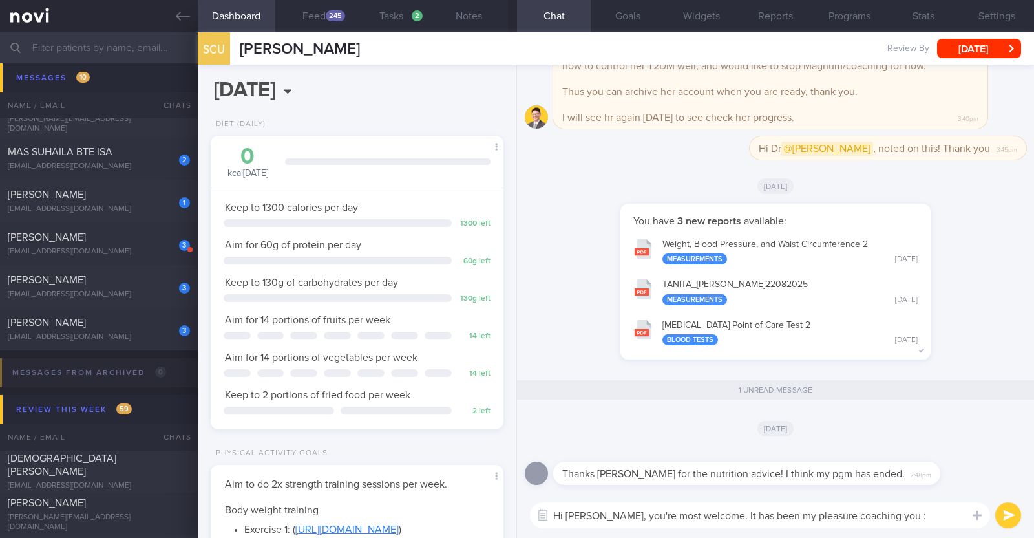
type textarea "Hi [PERSON_NAME], you're most welcome. It has been my pleasure coaching you :)"
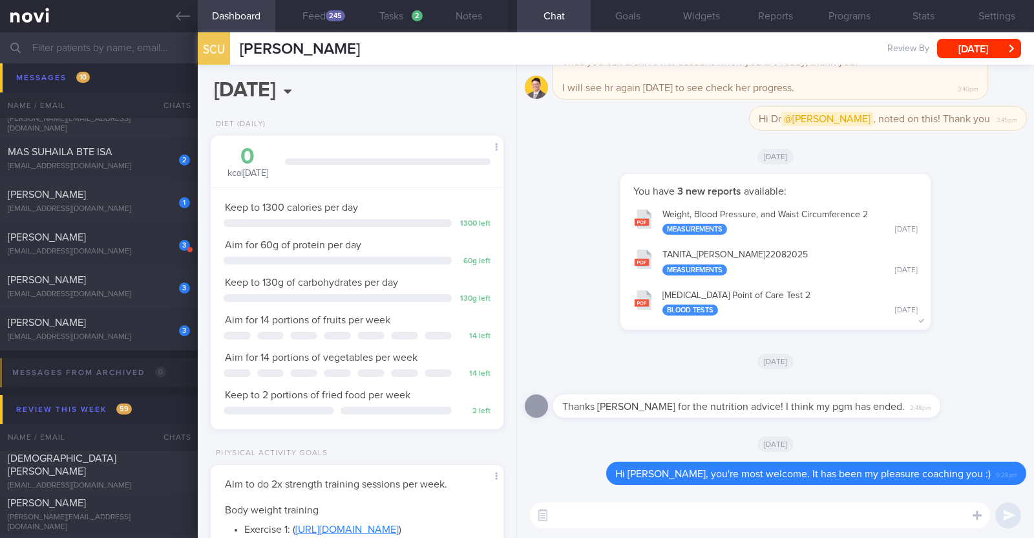
click at [704, 509] on textarea at bounding box center [760, 515] width 460 height 26
paste textarea "your NOVIFY account will be archived shortly as you're no longer on active coac…"
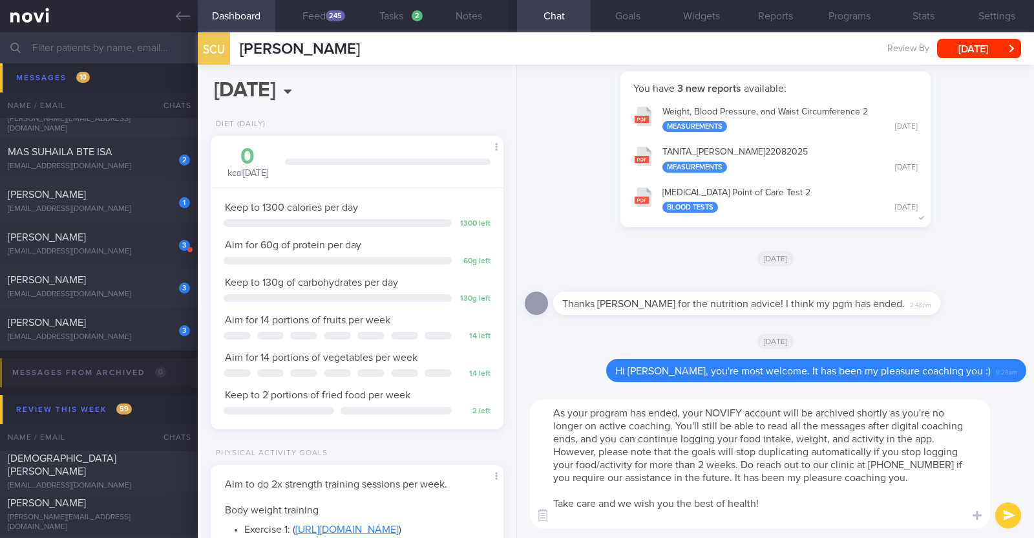
click at [889, 414] on textarea "As your program has ended, your NOVIFY account will be archived shortly as you'…" at bounding box center [760, 463] width 460 height 129
drag, startPoint x: 943, startPoint y: 464, endPoint x: 949, endPoint y: 480, distance: 17.0
click at [949, 480] on textarea "As your program has ended, your NOVIFY account will be archived shortly. You'll…" at bounding box center [760, 463] width 460 height 129
type textarea "As your program has ended, your NOVIFY account will be archived shortly. You'll…"
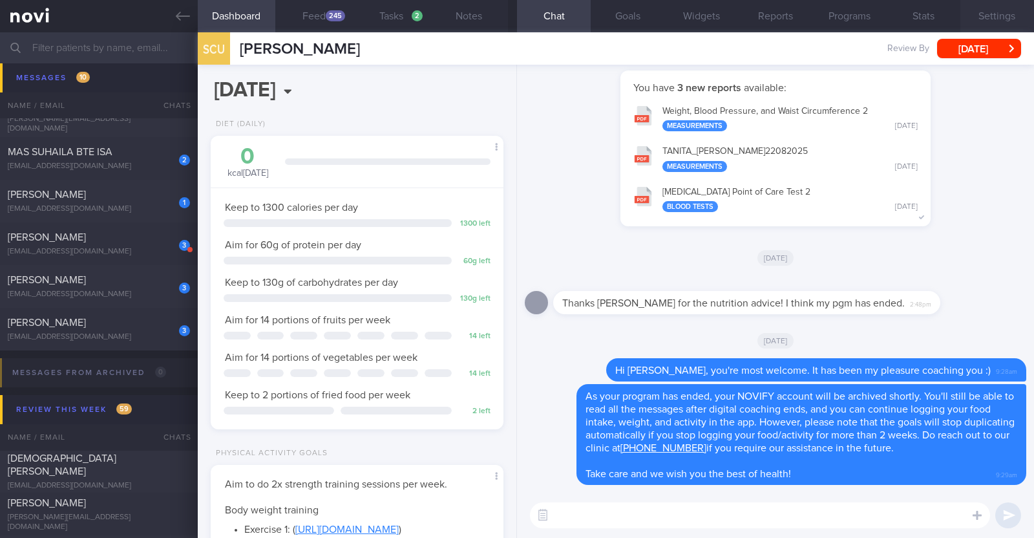
click at [987, 19] on button "Settings" at bounding box center [997, 16] width 74 height 32
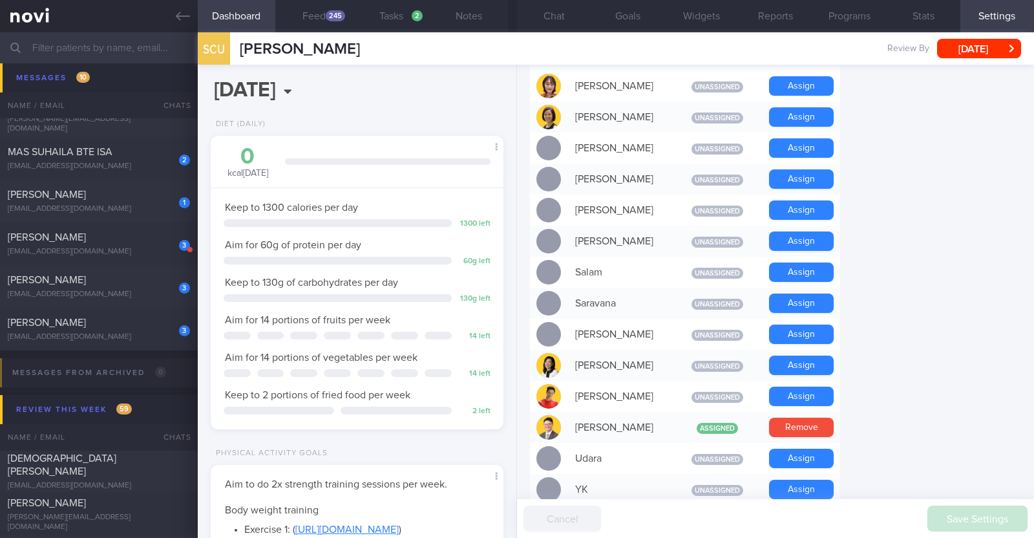
scroll to position [1162, 0]
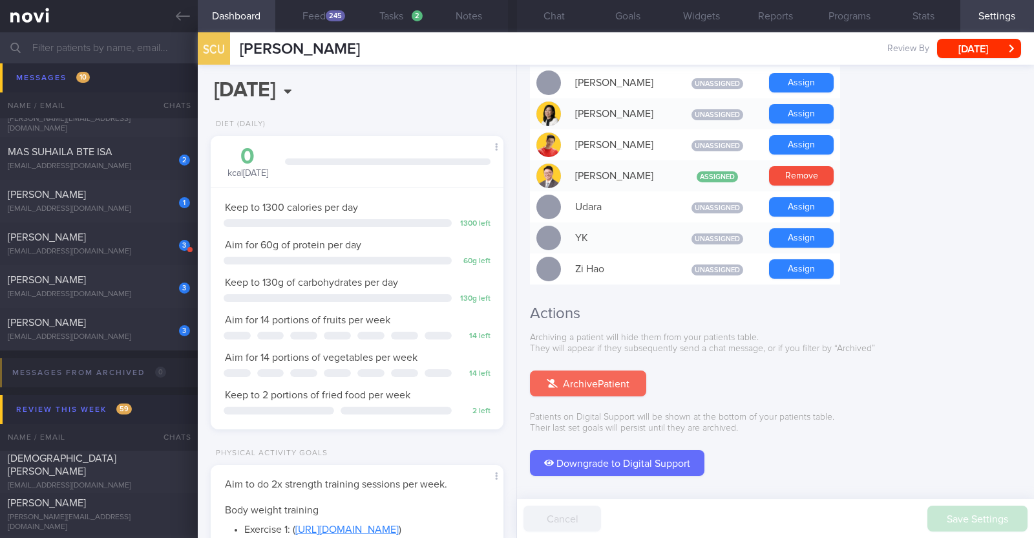
click at [572, 370] on button "Archive Patient" at bounding box center [588, 383] width 116 height 26
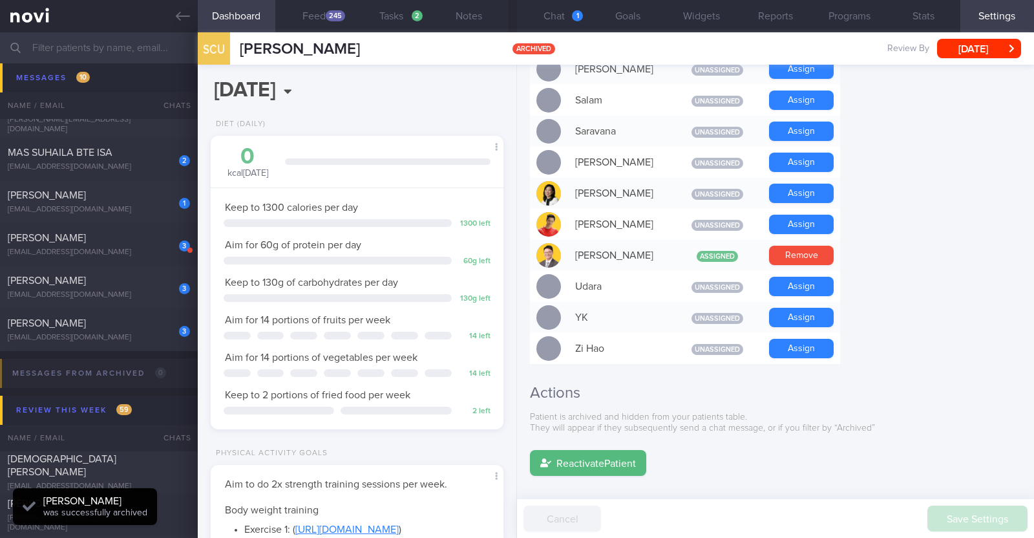
scroll to position [131, 262]
click at [568, 14] on button "Chat 1" at bounding box center [554, 16] width 74 height 32
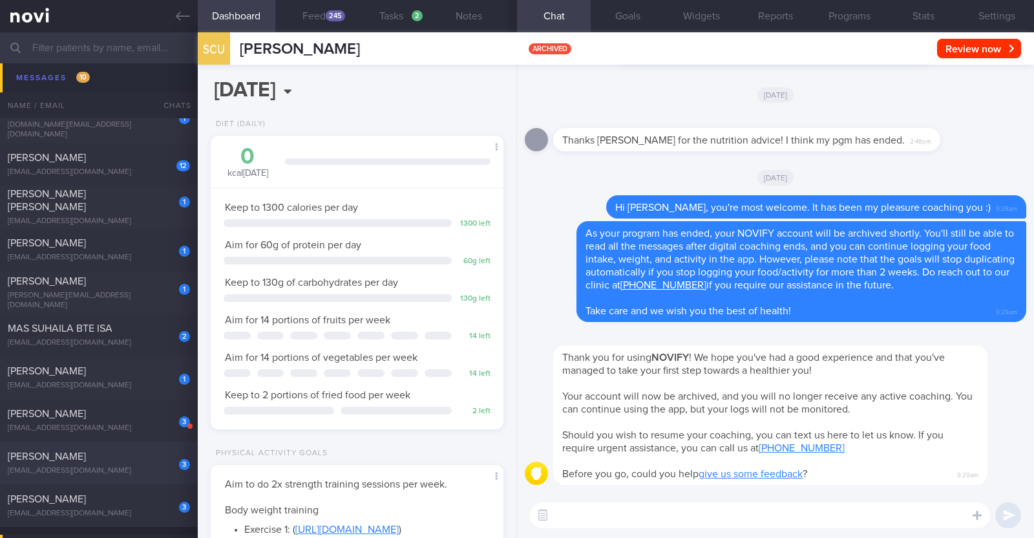
scroll to position [1424, 0]
click at [100, 379] on div "1 [PERSON_NAME] [EMAIL_ADDRESS][DOMAIN_NAME]" at bounding box center [99, 379] width 198 height 26
type textarea "48M Nil PMHx/Meds Walking x 3/week (60min) Jogging x 1/week (30min)"
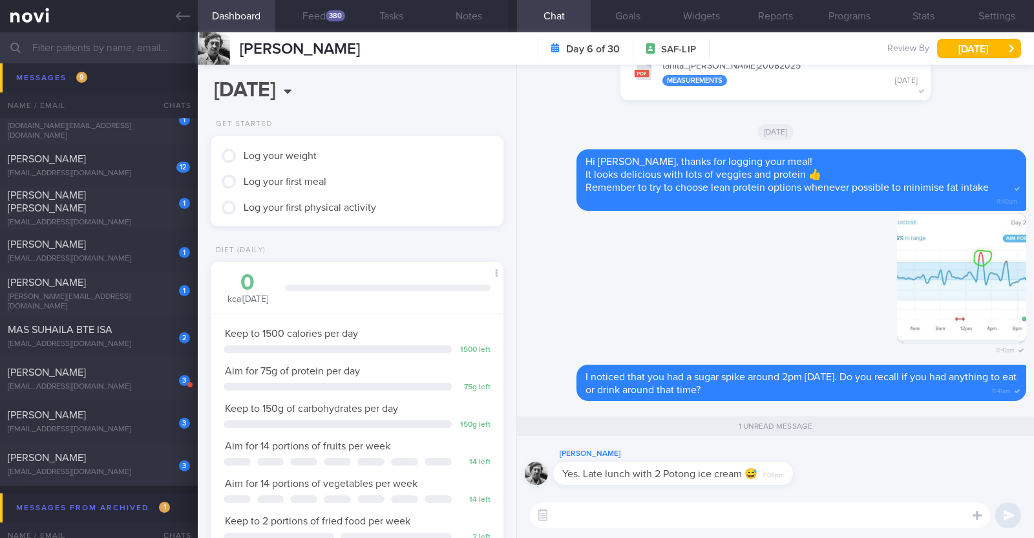
click at [804, 509] on textarea at bounding box center [760, 515] width 460 height 26
type textarea "A"
type textarea "T"
type textarea "H"
type textarea "Thank you for clarifying [PERSON_NAME] :)"
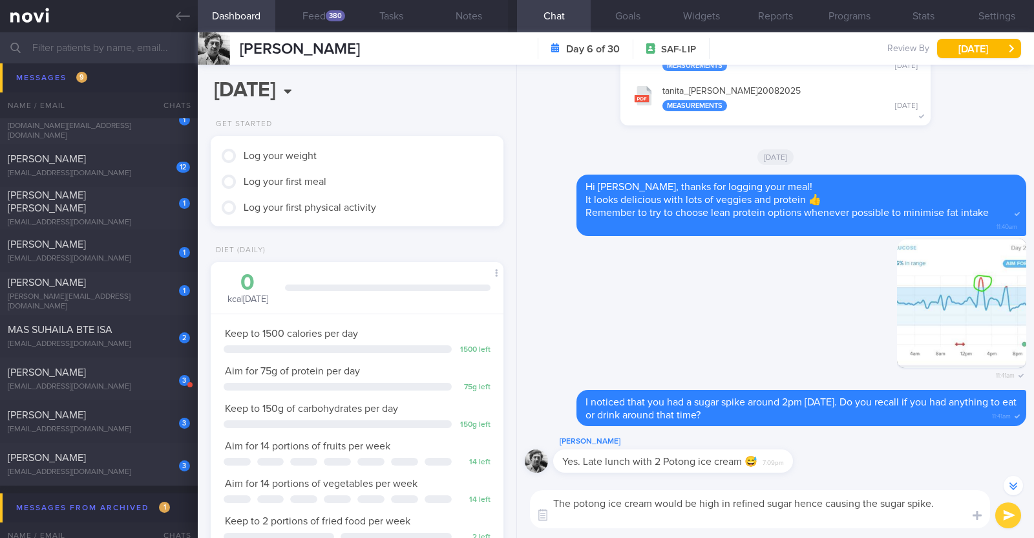
scroll to position [-79, 0]
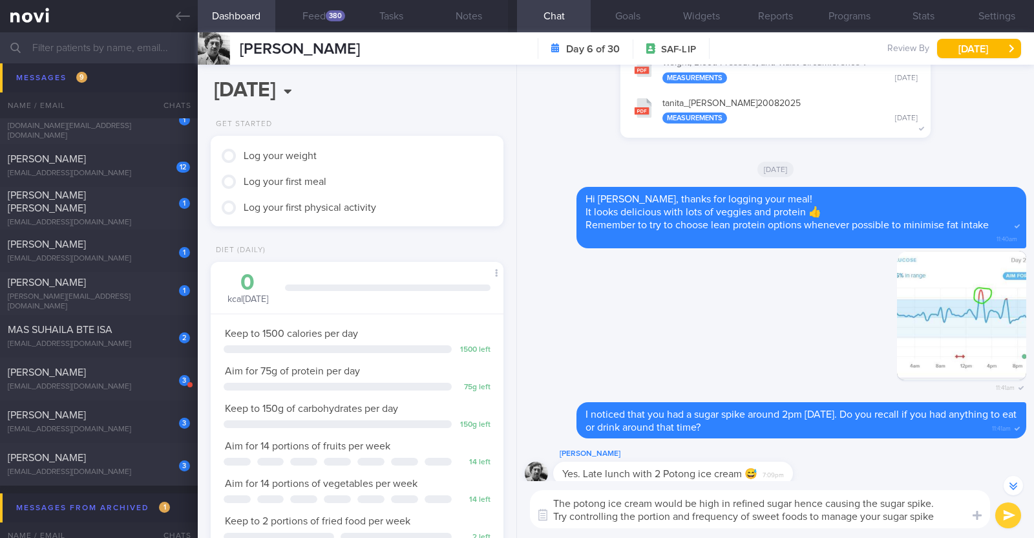
type textarea "The potong ice cream would be high in refined sugar hence causing the sugar spi…"
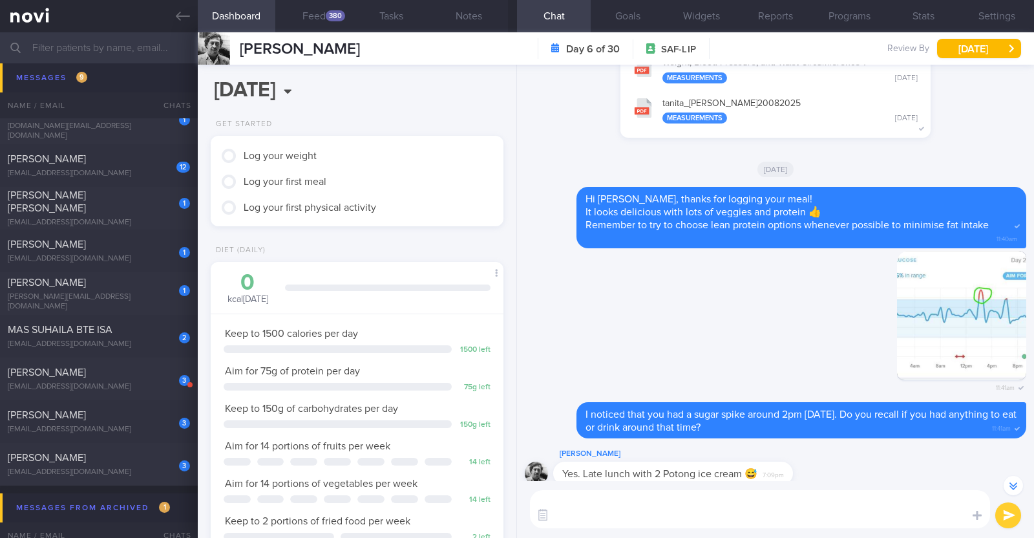
scroll to position [0, 0]
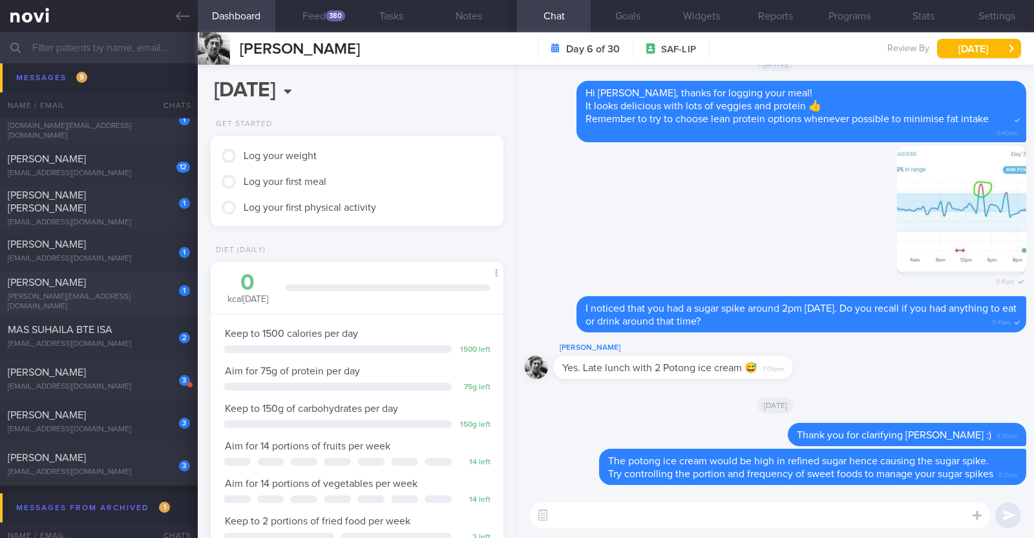
click at [147, 289] on div "[PERSON_NAME]" at bounding box center [97, 282] width 179 height 13
type textarea "44F Comorbidities: [MEDICAL_DATA] HLD [MEDICAL_DATA] (2-3 weekly injections) Ni…"
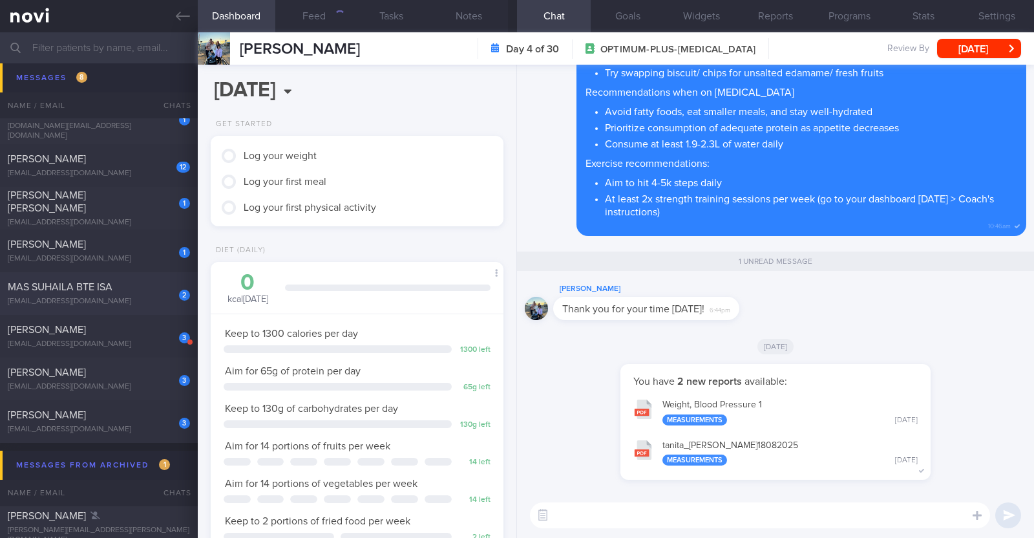
scroll to position [147, 257]
click at [321, 7] on button "Feed 588" at bounding box center [314, 16] width 78 height 32
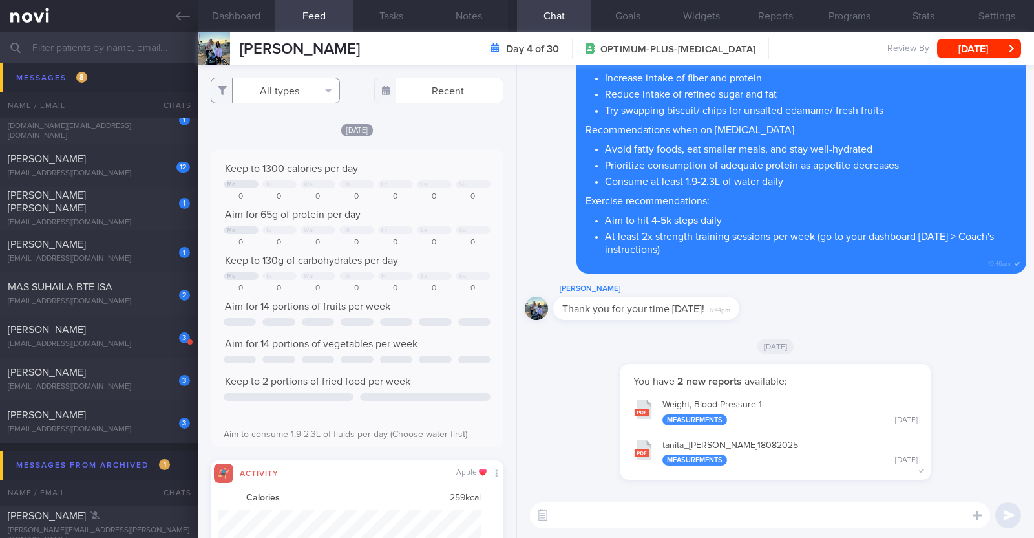
click at [321, 99] on button "All types" at bounding box center [275, 91] width 129 height 26
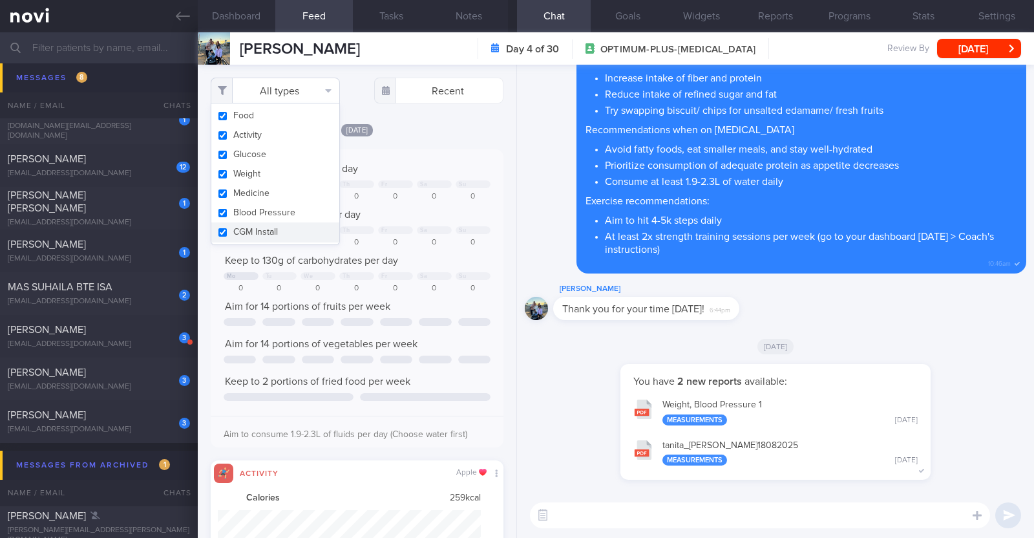
click at [321, 99] on button "All types" at bounding box center [275, 91] width 129 height 26
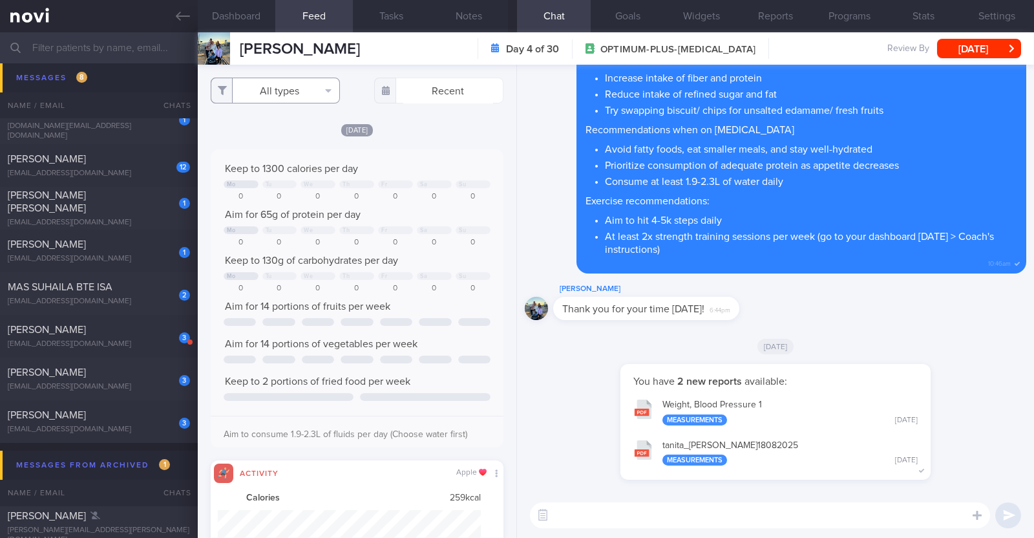
click at [276, 79] on button "All types" at bounding box center [275, 91] width 129 height 26
click at [271, 96] on button "All types" at bounding box center [275, 91] width 129 height 26
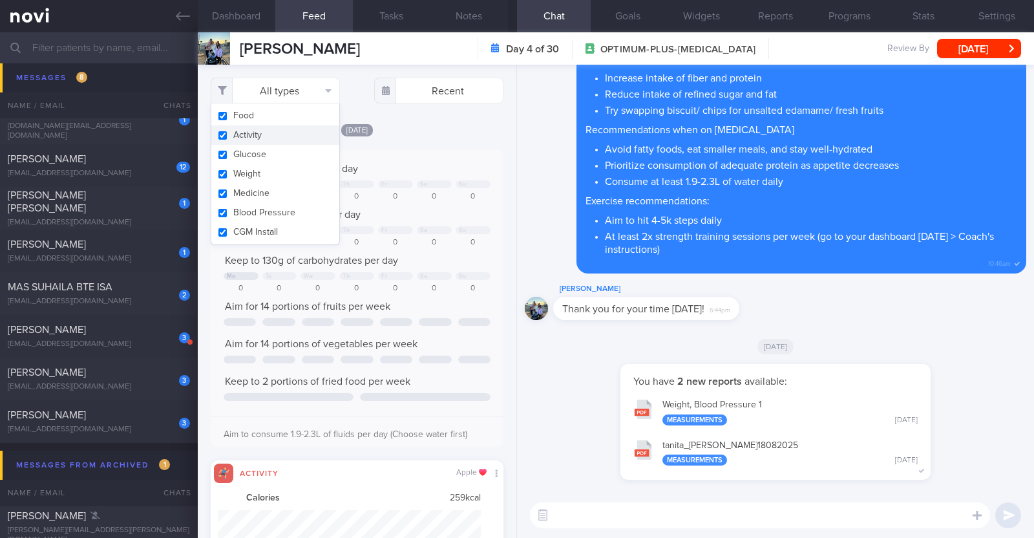
click at [246, 137] on button "Activity" at bounding box center [275, 134] width 128 height 19
checkbox input "false"
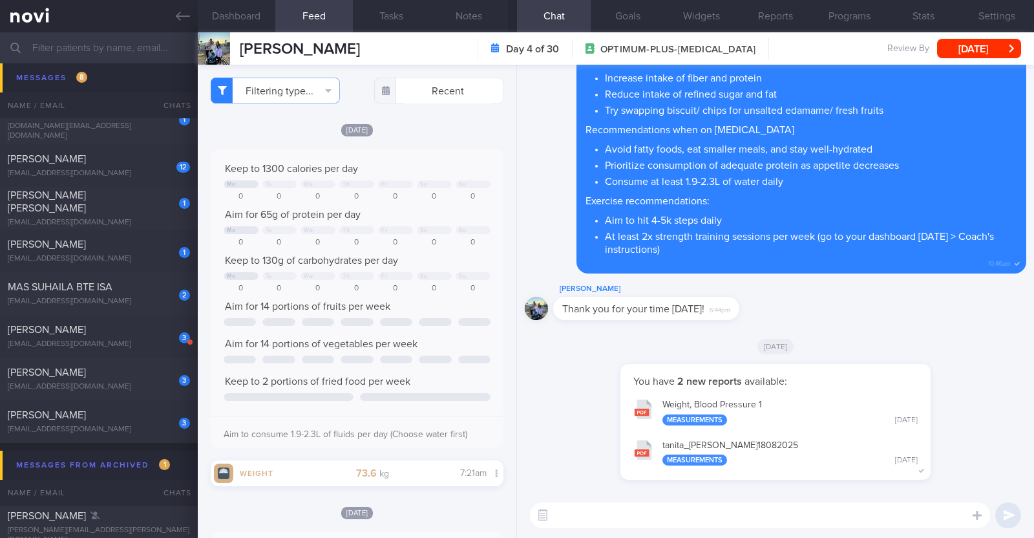
click at [443, 125] on div "[DATE]" at bounding box center [357, 130] width 293 height 14
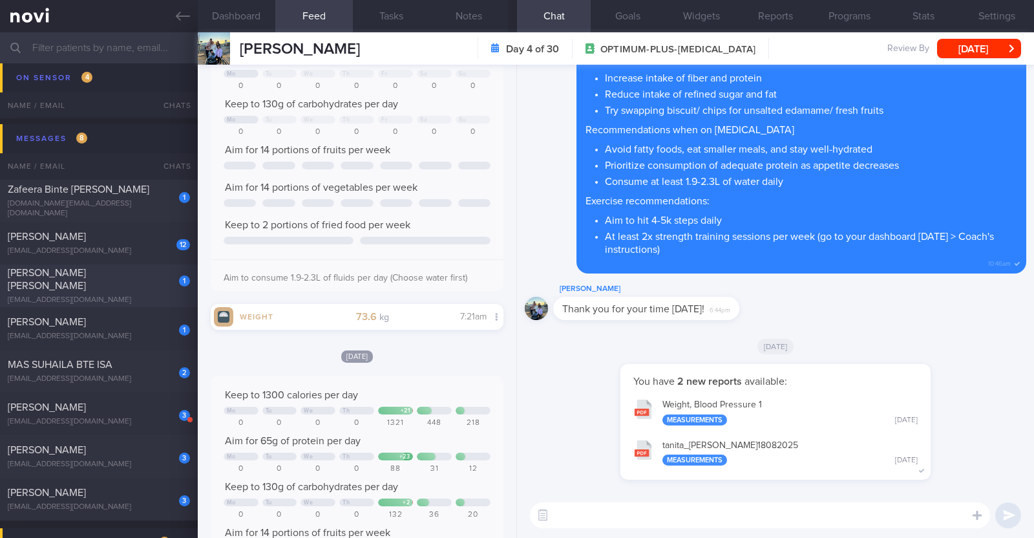
scroll to position [1344, 0]
